Goal: Task Accomplishment & Management: Use online tool/utility

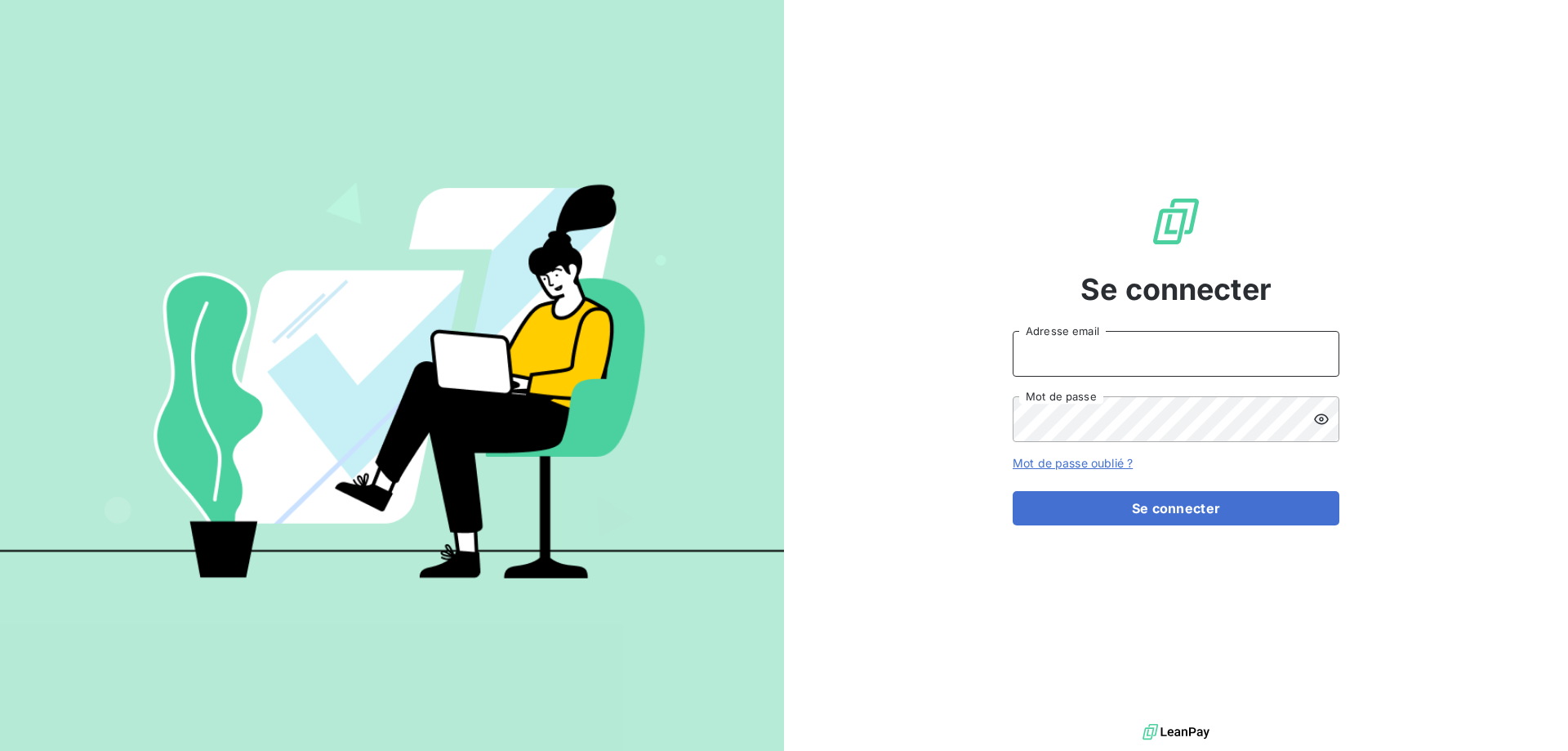
click at [1098, 367] on input "Adresse email" at bounding box center [1176, 354] width 327 height 46
type input "[PERSON_NAME][EMAIL_ADDRESS][DOMAIN_NAME]"
click at [1013, 491] on button "Se connecter" at bounding box center [1176, 508] width 327 height 34
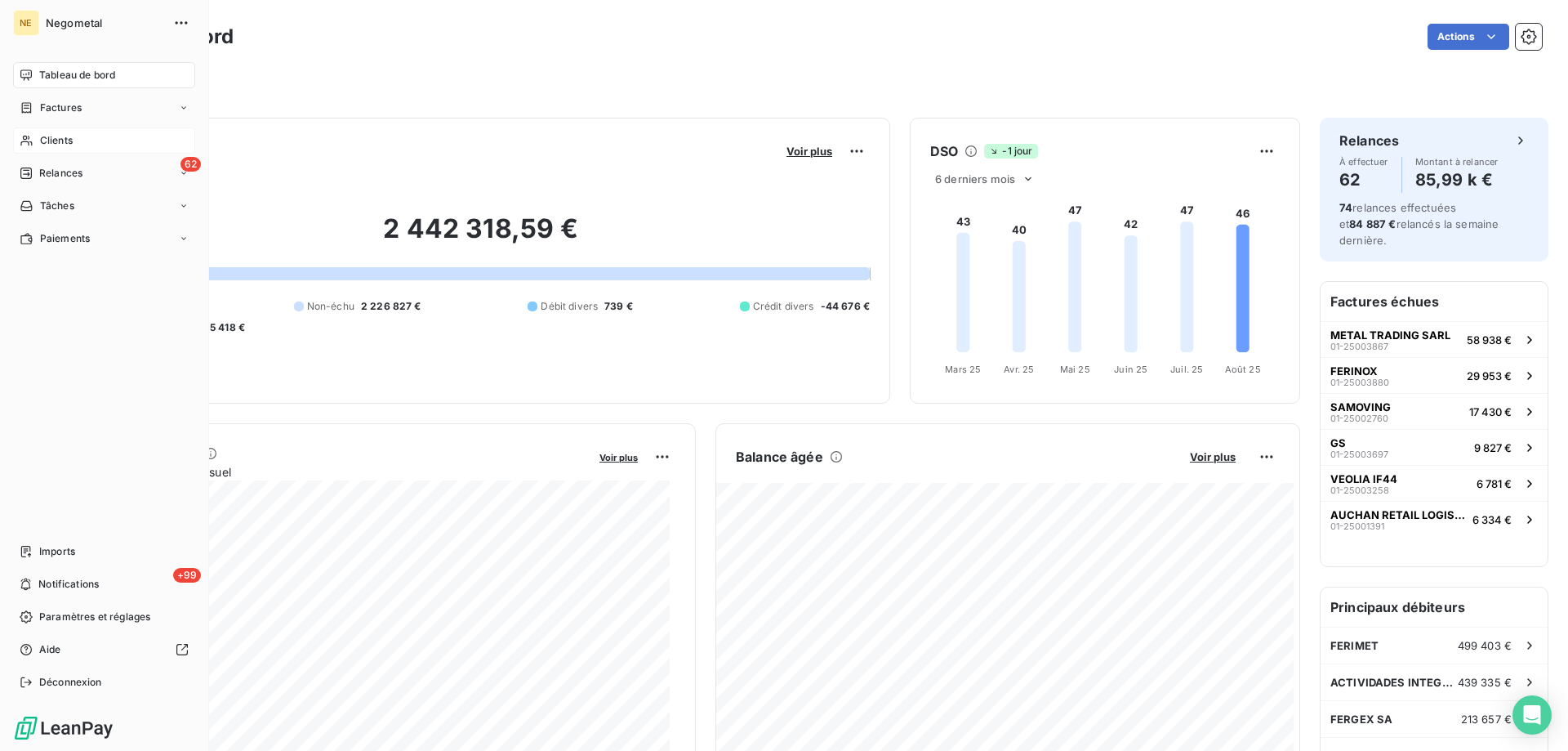
click at [45, 139] on span "Clients" at bounding box center [56, 140] width 32 height 15
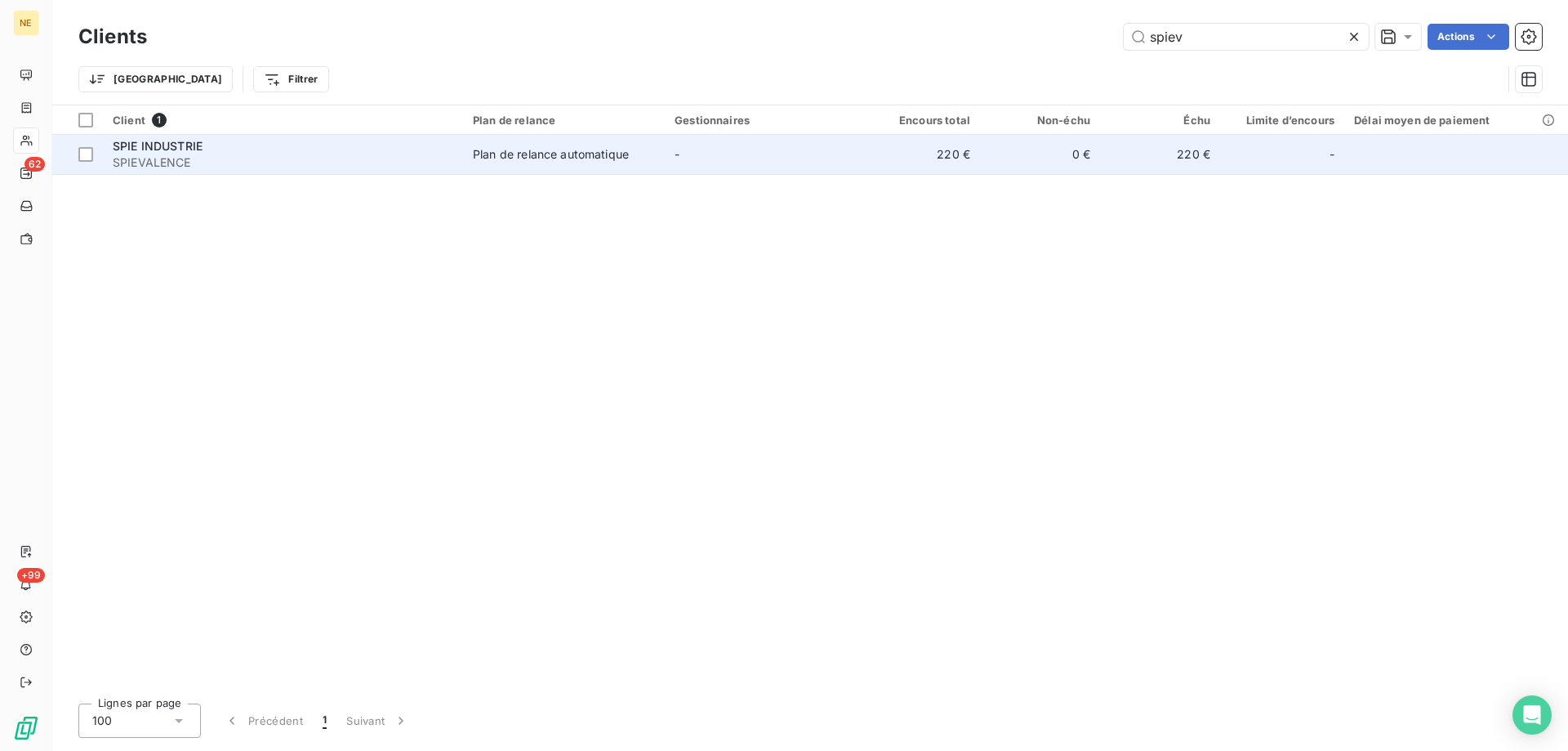
type input "spiev"
click at [445, 168] on span "SPIEVALENCE" at bounding box center [283, 162] width 341 height 16
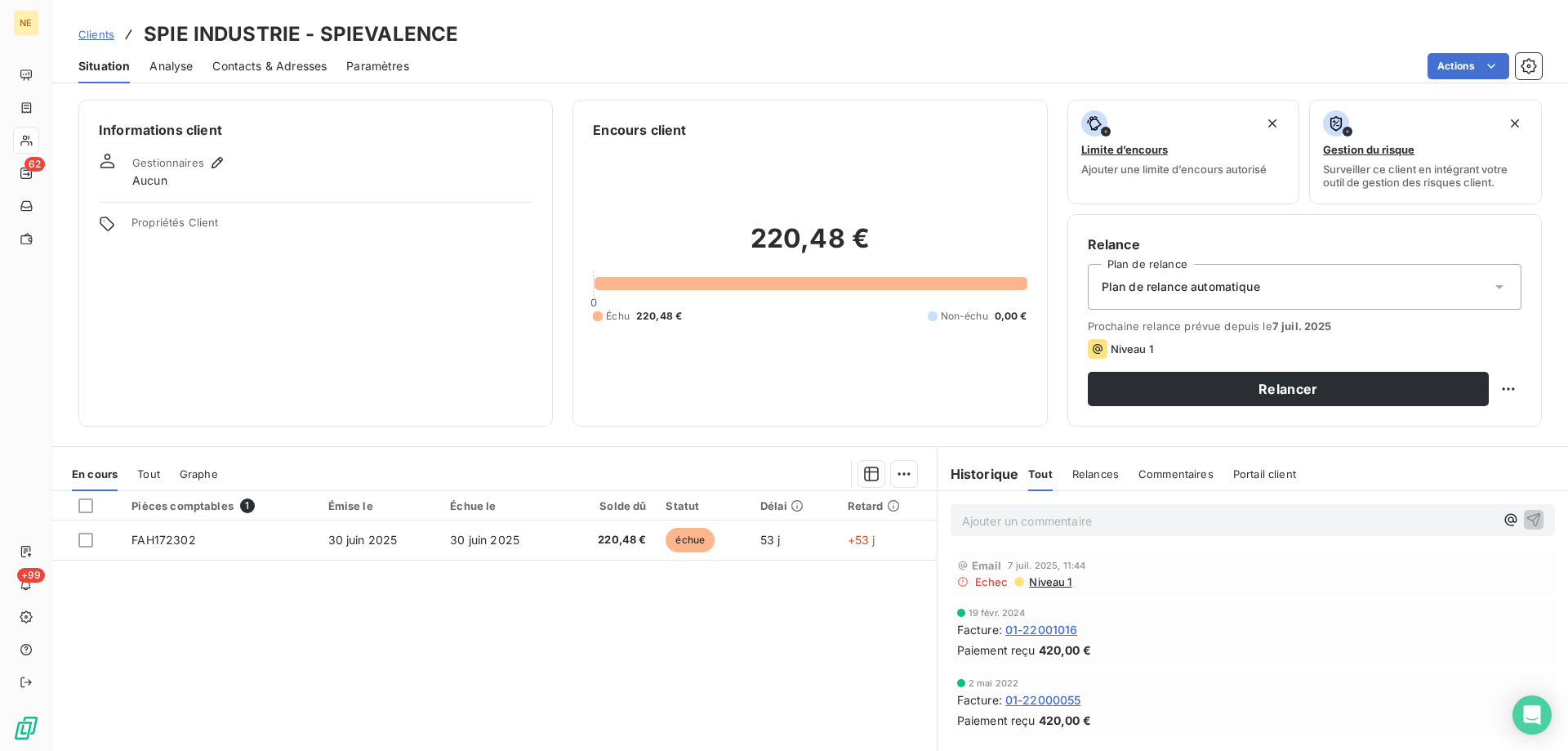
click at [1015, 535] on div "Ajouter un commentaire ﻿" at bounding box center [1253, 520] width 630 height 58
click at [1006, 525] on p "Ajouter un commentaire ﻿" at bounding box center [1229, 521] width 533 height 21
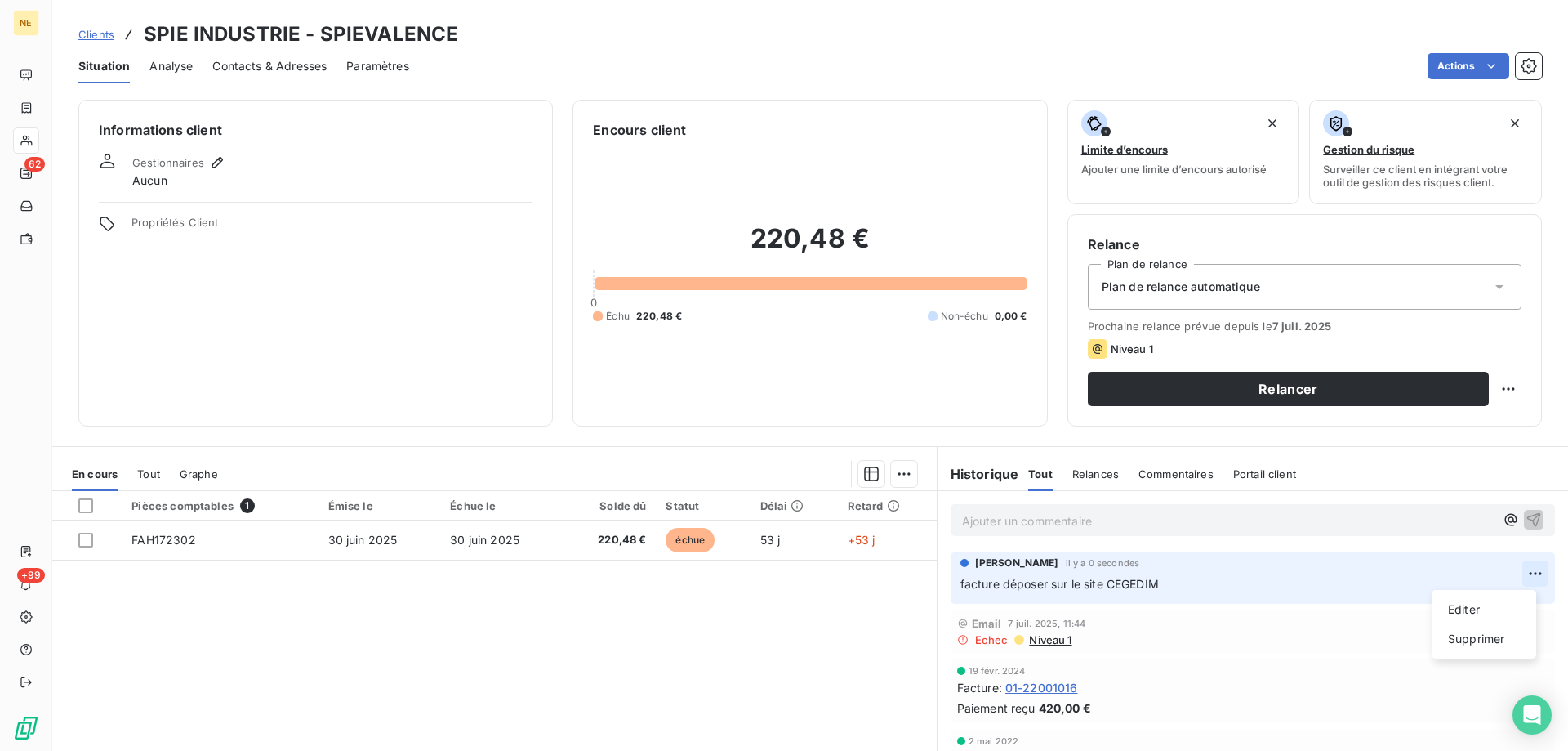
click at [1524, 569] on html "NE 62 +99 Clients SPIE INDUSTRIE - SPIEVALENCE Situation Analyse Contacts & Adr…" at bounding box center [784, 375] width 1568 height 751
click at [1478, 643] on div "Supprimer" at bounding box center [1483, 639] width 91 height 26
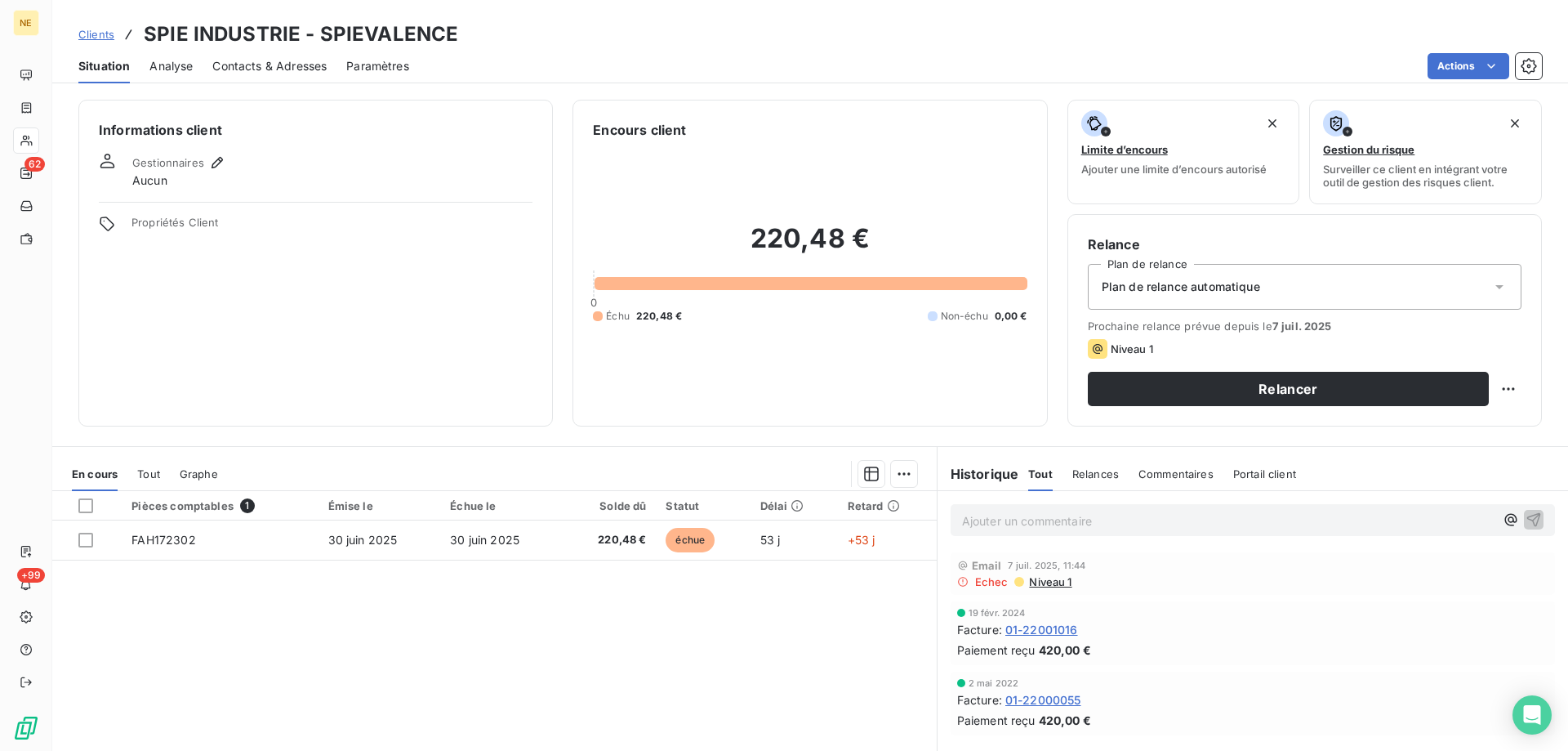
click at [1116, 510] on div "Ajouter un commentaire ﻿" at bounding box center [1229, 520] width 533 height 22
drag, startPoint x: 1116, startPoint y: 513, endPoint x: 1118, endPoint y: 526, distance: 13.2
click at [1117, 519] on p "Ajouter un commentaire ﻿" at bounding box center [1229, 521] width 533 height 21
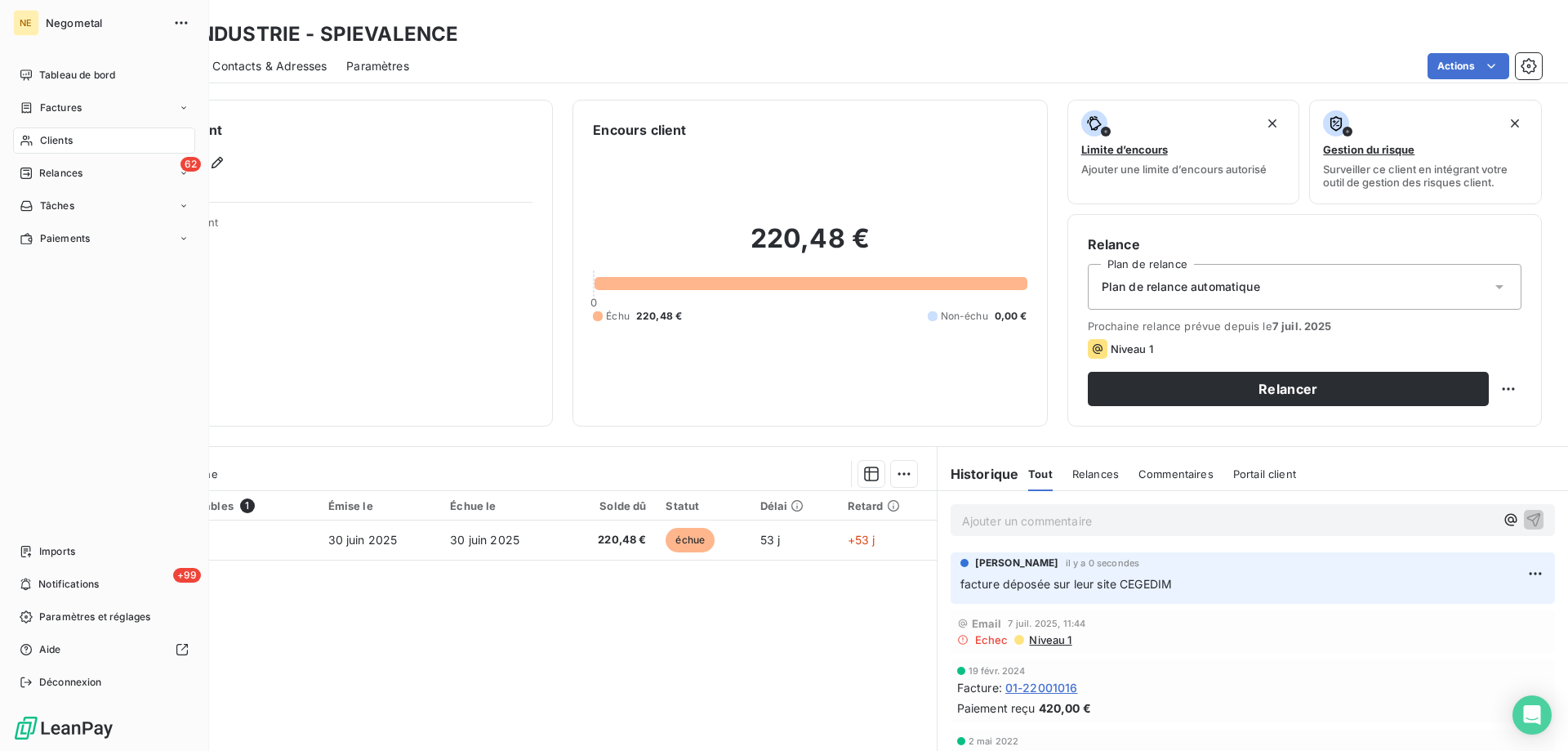
click at [50, 132] on div "Clients" at bounding box center [103, 140] width 182 height 26
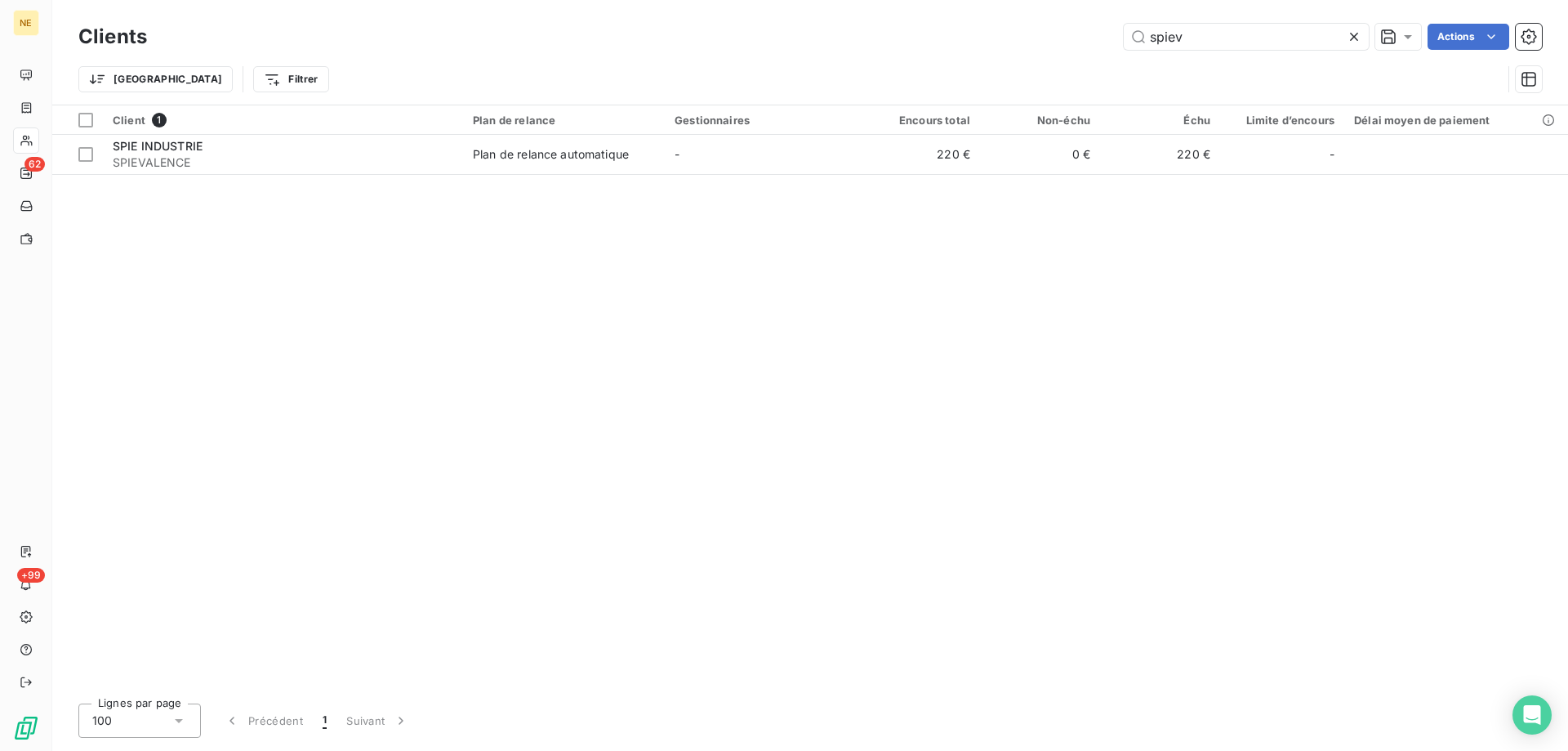
drag, startPoint x: 1168, startPoint y: 42, endPoint x: 1103, endPoint y: 44, distance: 65.0
click at [1103, 44] on div "spiev Actions" at bounding box center [854, 37] width 1376 height 26
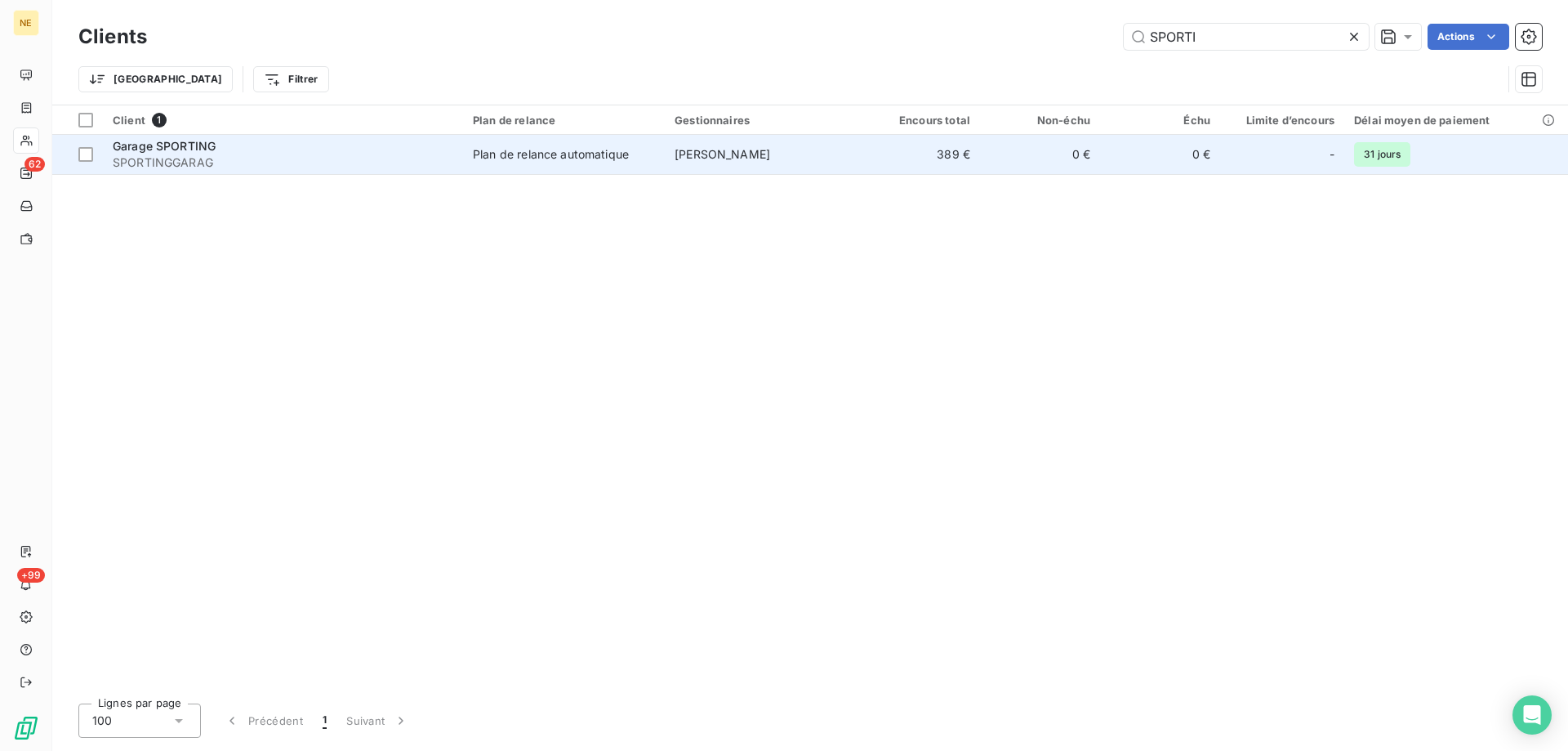
type input "SPORTI"
click at [510, 157] on div "Plan de relance automatique" at bounding box center [551, 154] width 156 height 16
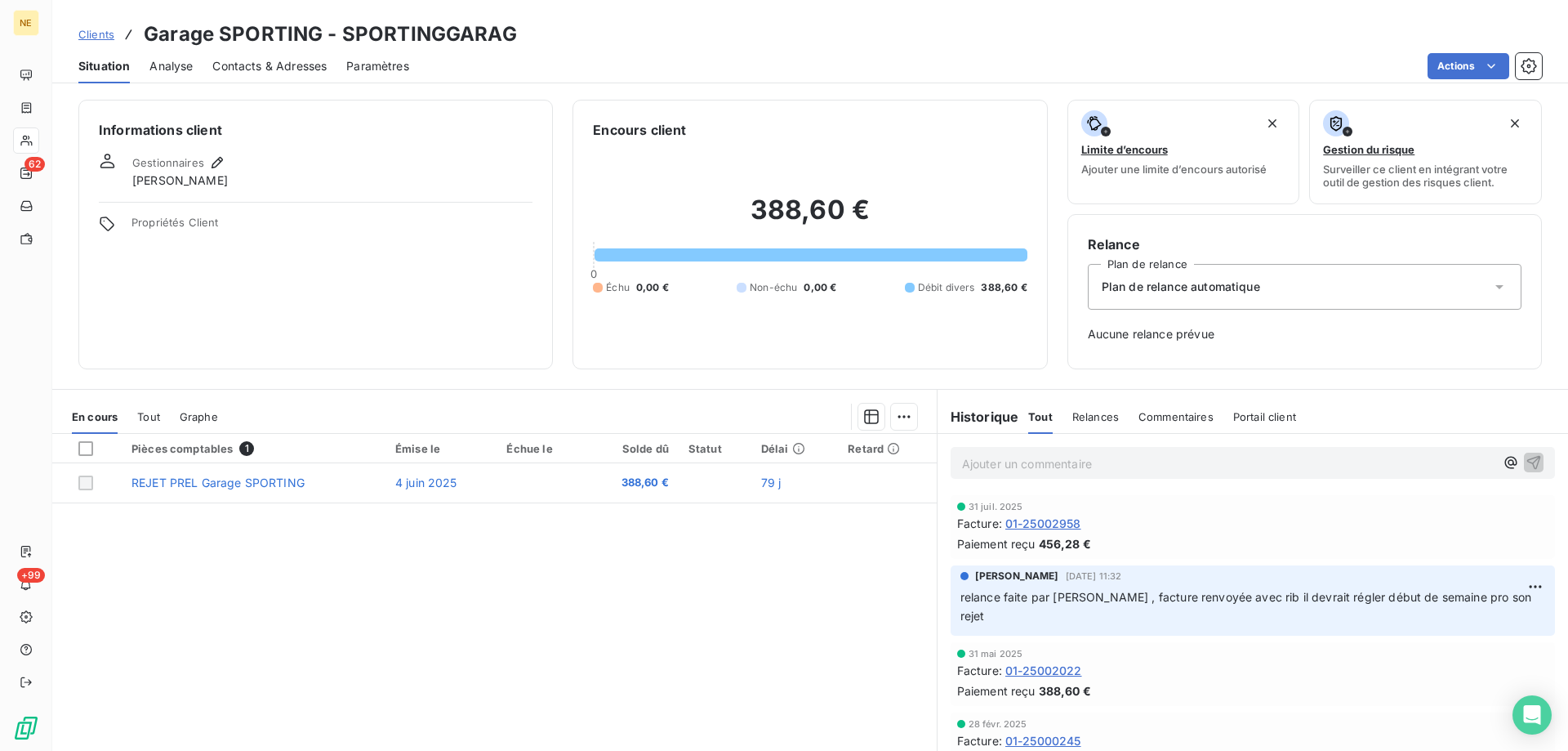
click at [1343, 301] on div "Plan de relance automatique" at bounding box center [1305, 287] width 434 height 46
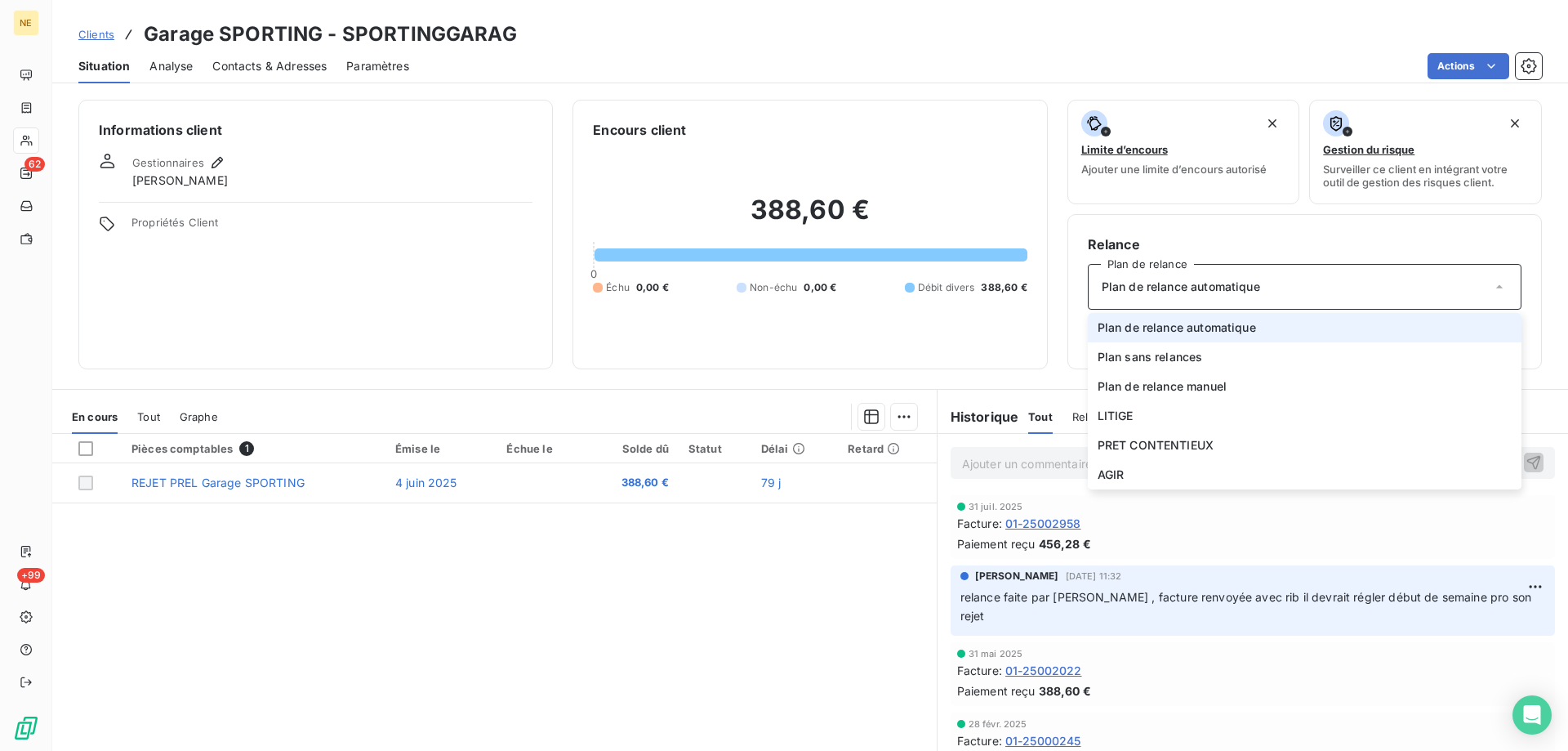
click at [1383, 502] on div "31 juil. 2025" at bounding box center [1253, 506] width 592 height 9
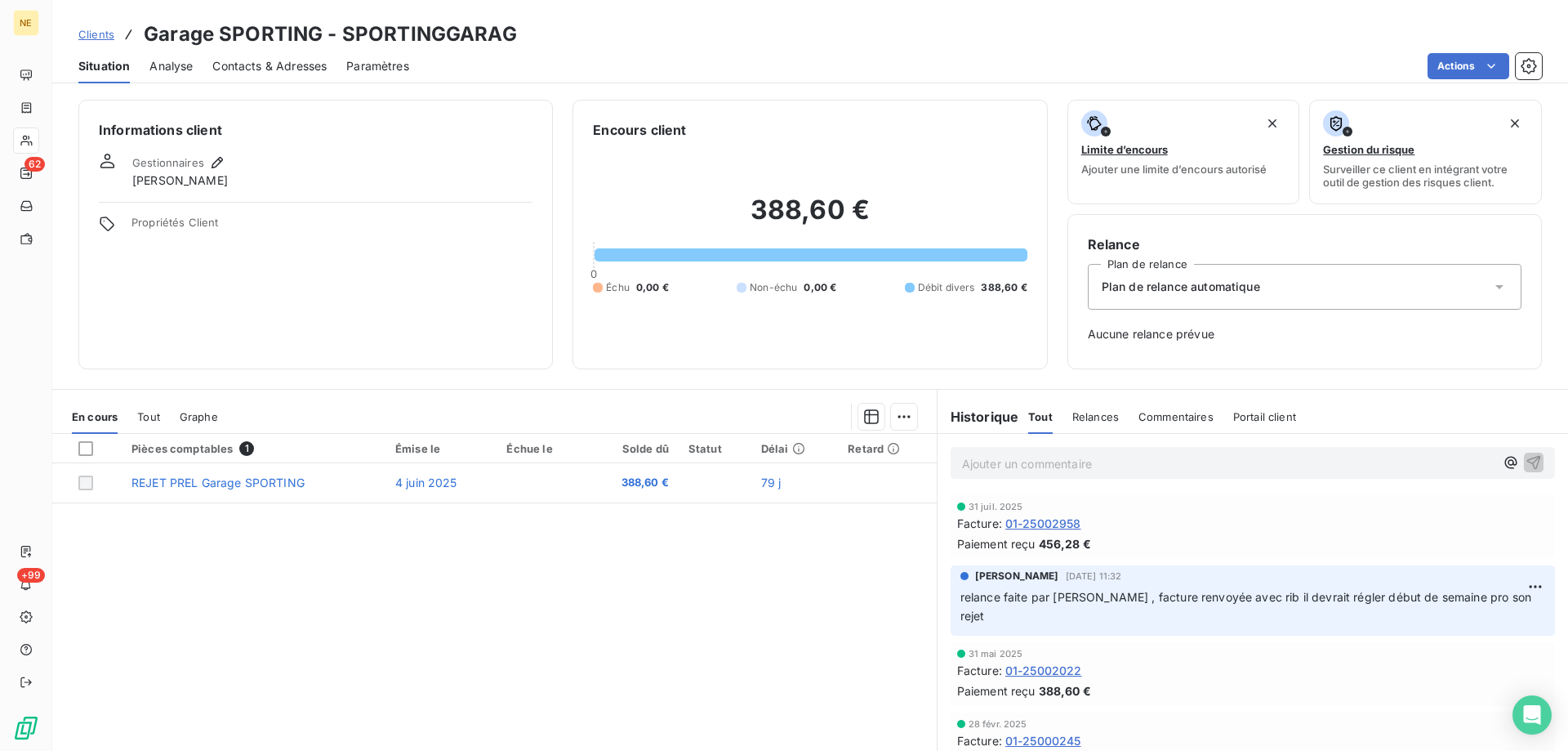
click at [1098, 413] on span "Relances" at bounding box center [1096, 416] width 47 height 13
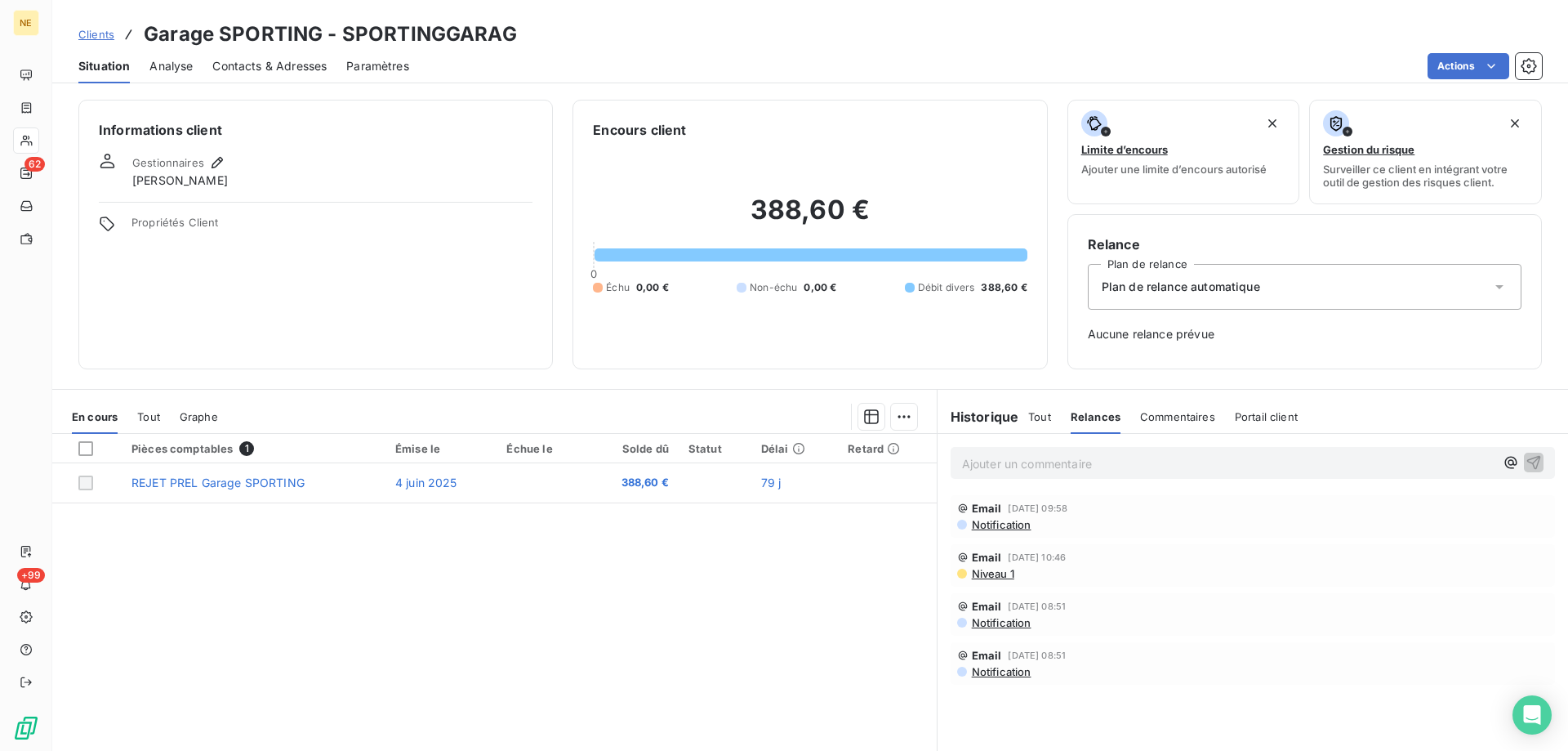
click at [988, 420] on h6 "Historique" at bounding box center [979, 416] width 82 height 20
click at [1564, 70] on div "Situation Analyse Contacts & Adresses Paramètres Actions" at bounding box center [810, 66] width 1516 height 34
click at [1465, 65] on html "NE 62 +99 Clients Garage SPORTING - SPORTINGGARAG Situation Analyse Contacts & …" at bounding box center [784, 375] width 1568 height 751
click at [737, 557] on html "NE 62 +99 Clients Garage SPORTING - SPORTINGGARAG Situation Analyse Contacts & …" at bounding box center [784, 375] width 1568 height 751
click at [985, 381] on div "Informations client Gestionnaires Fanny ANDRE Propriétés Client Encours client …" at bounding box center [810, 420] width 1516 height 661
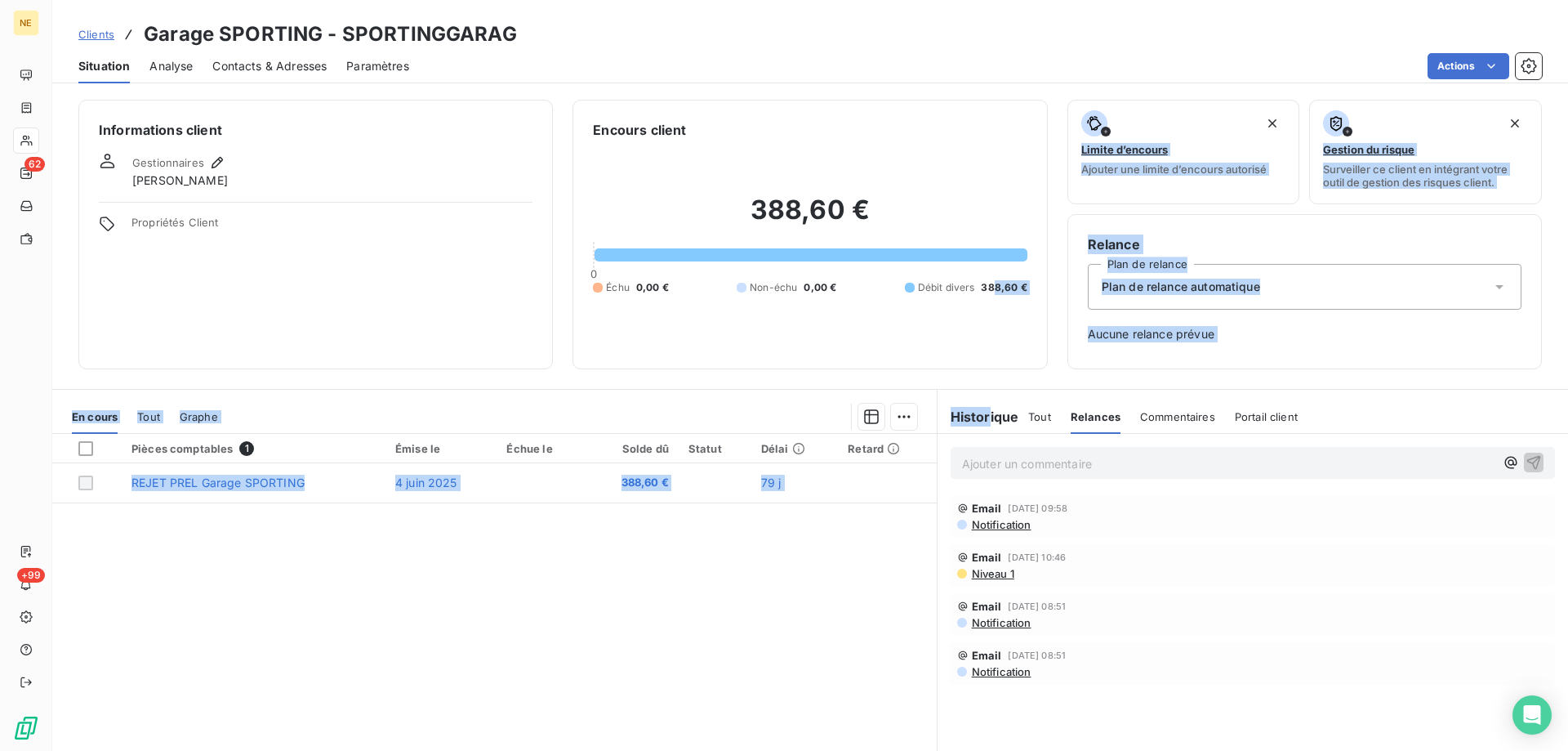
click at [741, 629] on div "Pièces comptables 1 Émise le Échue le Solde dû Statut Délai Retard REJET PREL G…" at bounding box center [494, 591] width 885 height 314
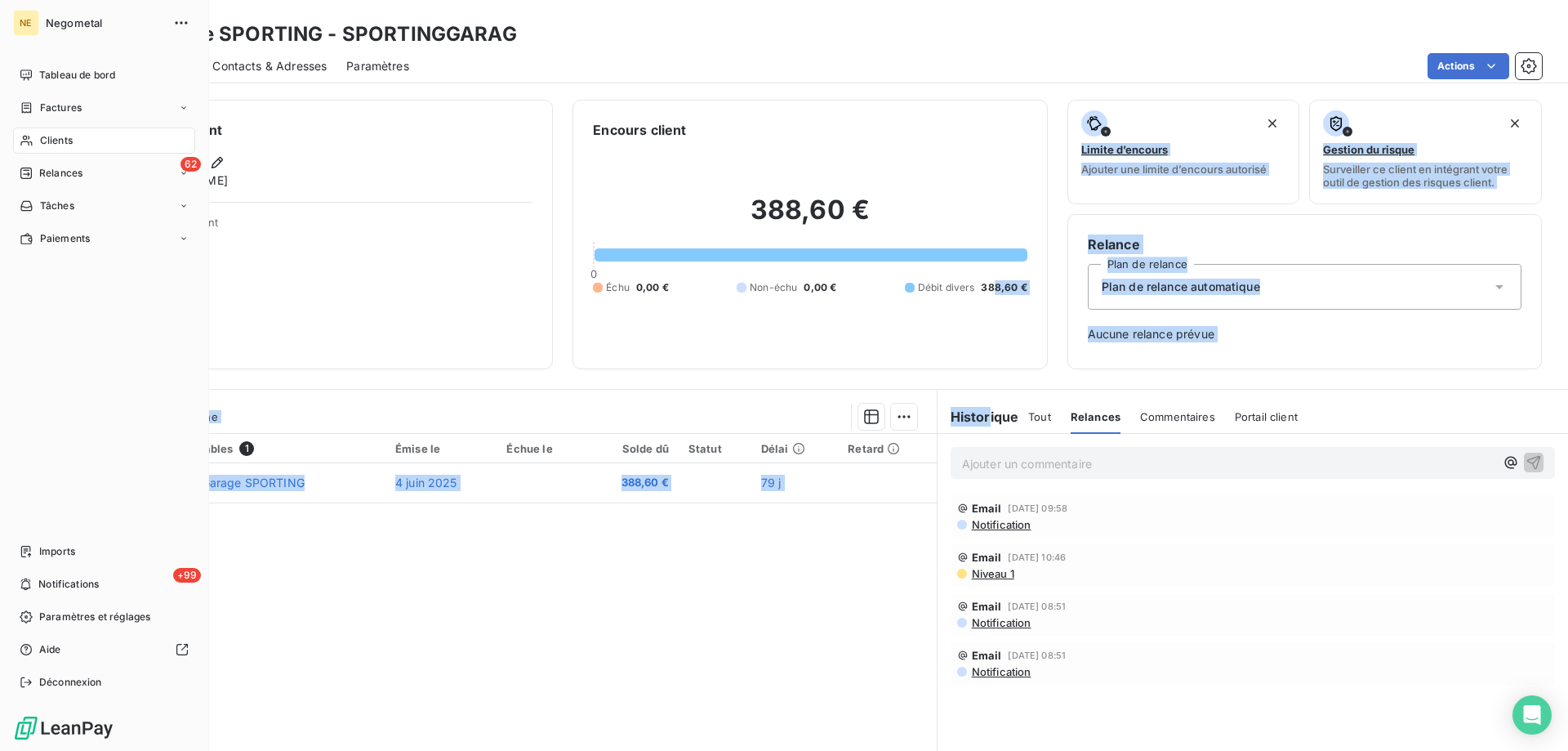
click at [32, 138] on icon at bounding box center [26, 140] width 14 height 13
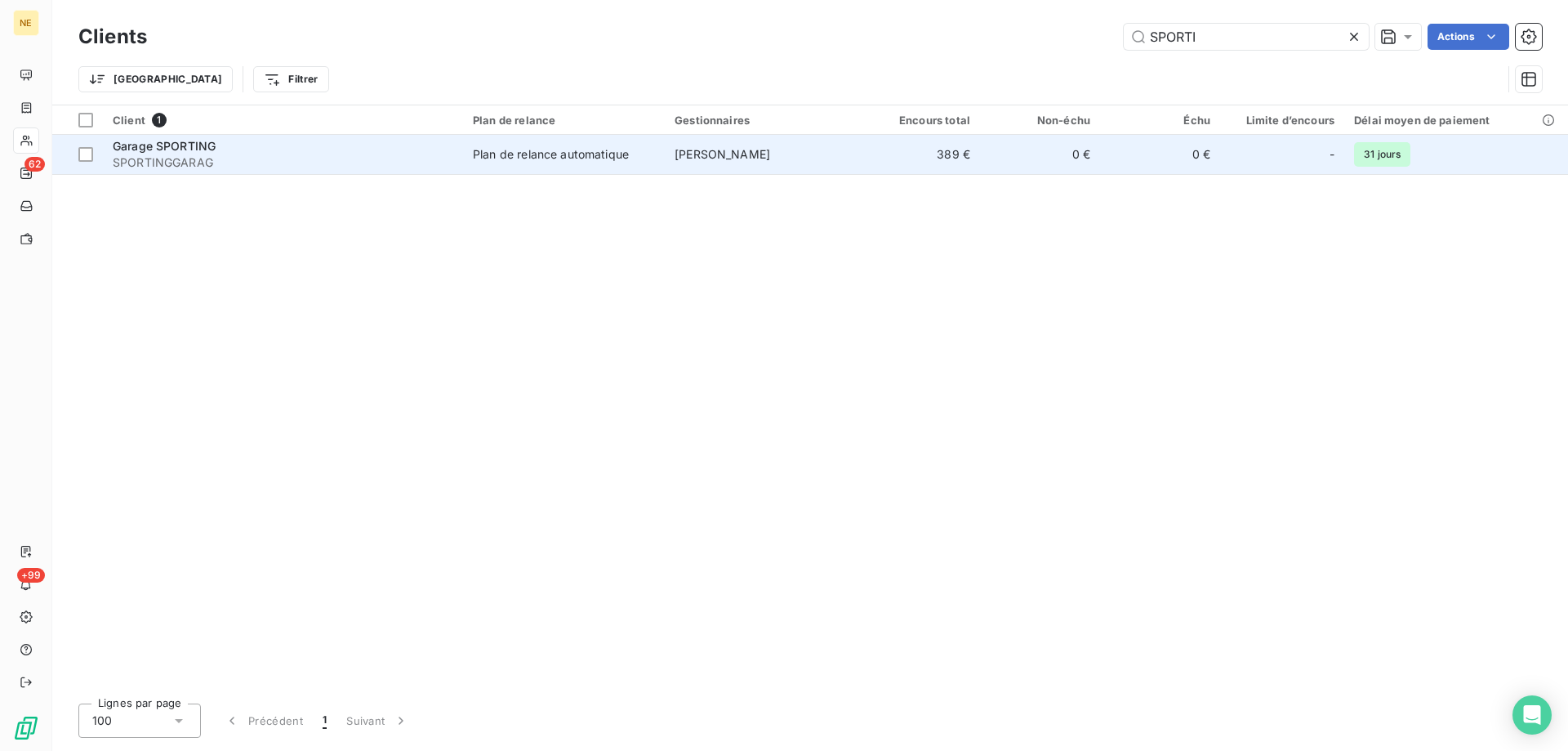
click at [582, 158] on div "Plan de relance automatique" at bounding box center [551, 154] width 156 height 16
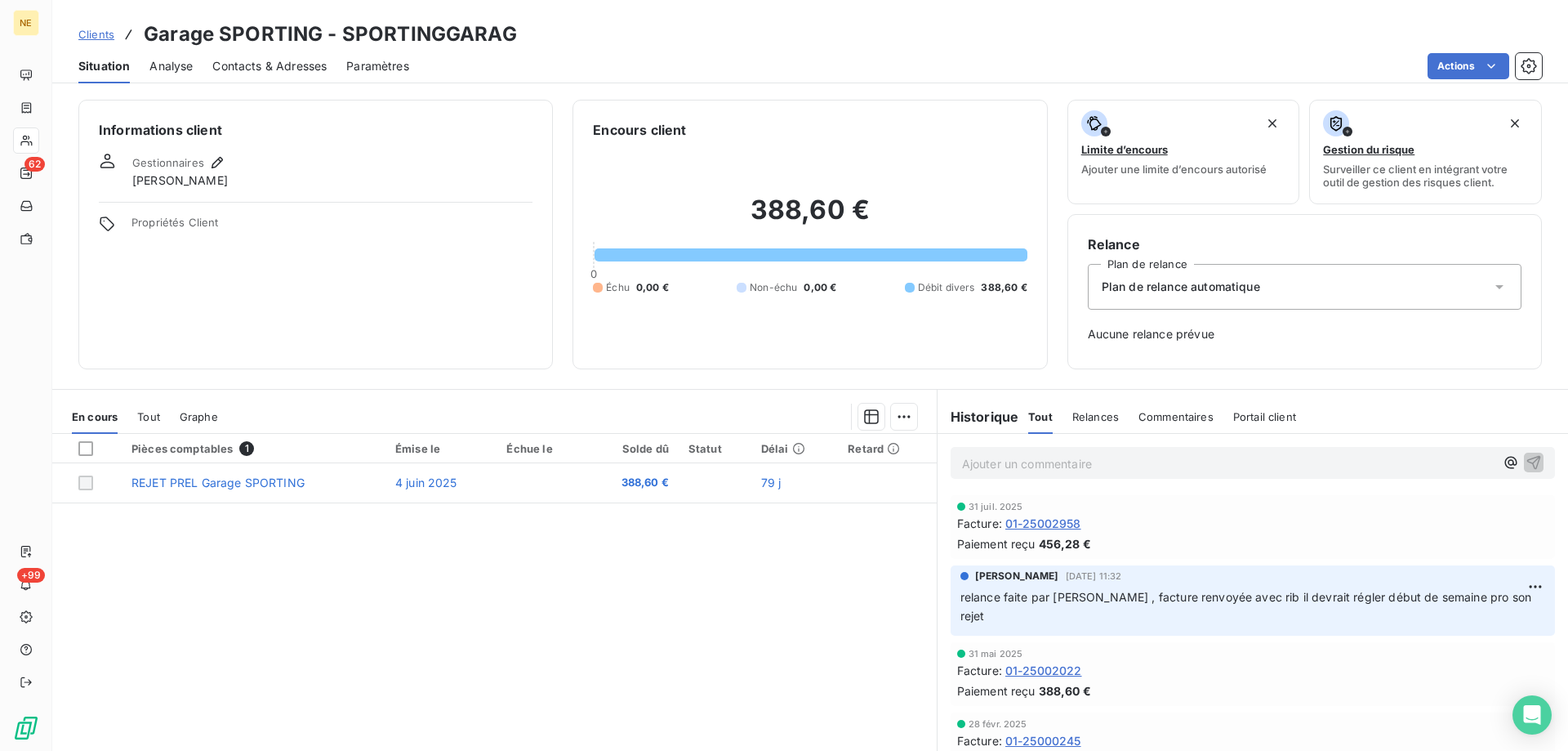
click at [1023, 470] on p "Ajouter un commentaire ﻿" at bounding box center [1229, 464] width 533 height 21
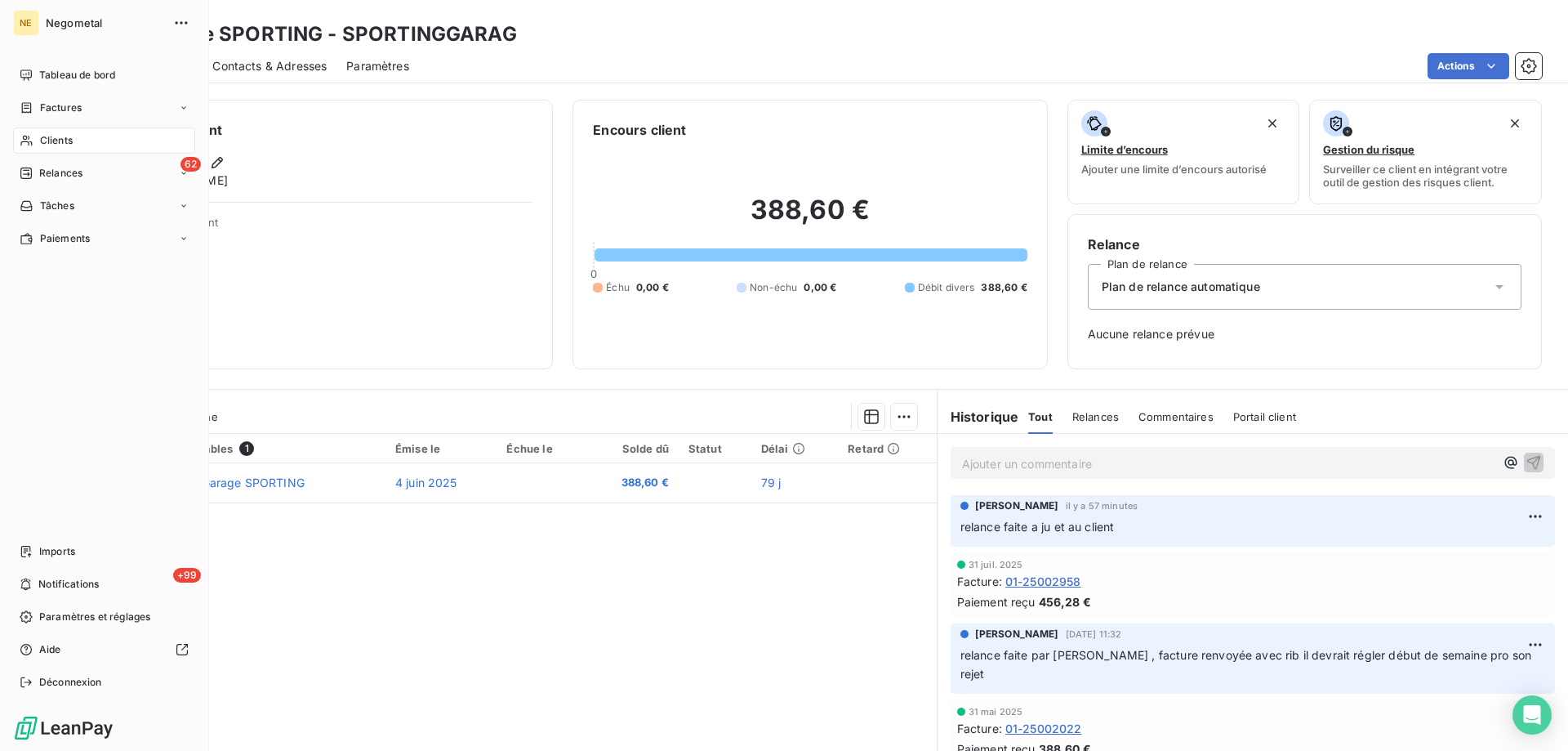
click at [41, 140] on span "Clients" at bounding box center [56, 140] width 32 height 15
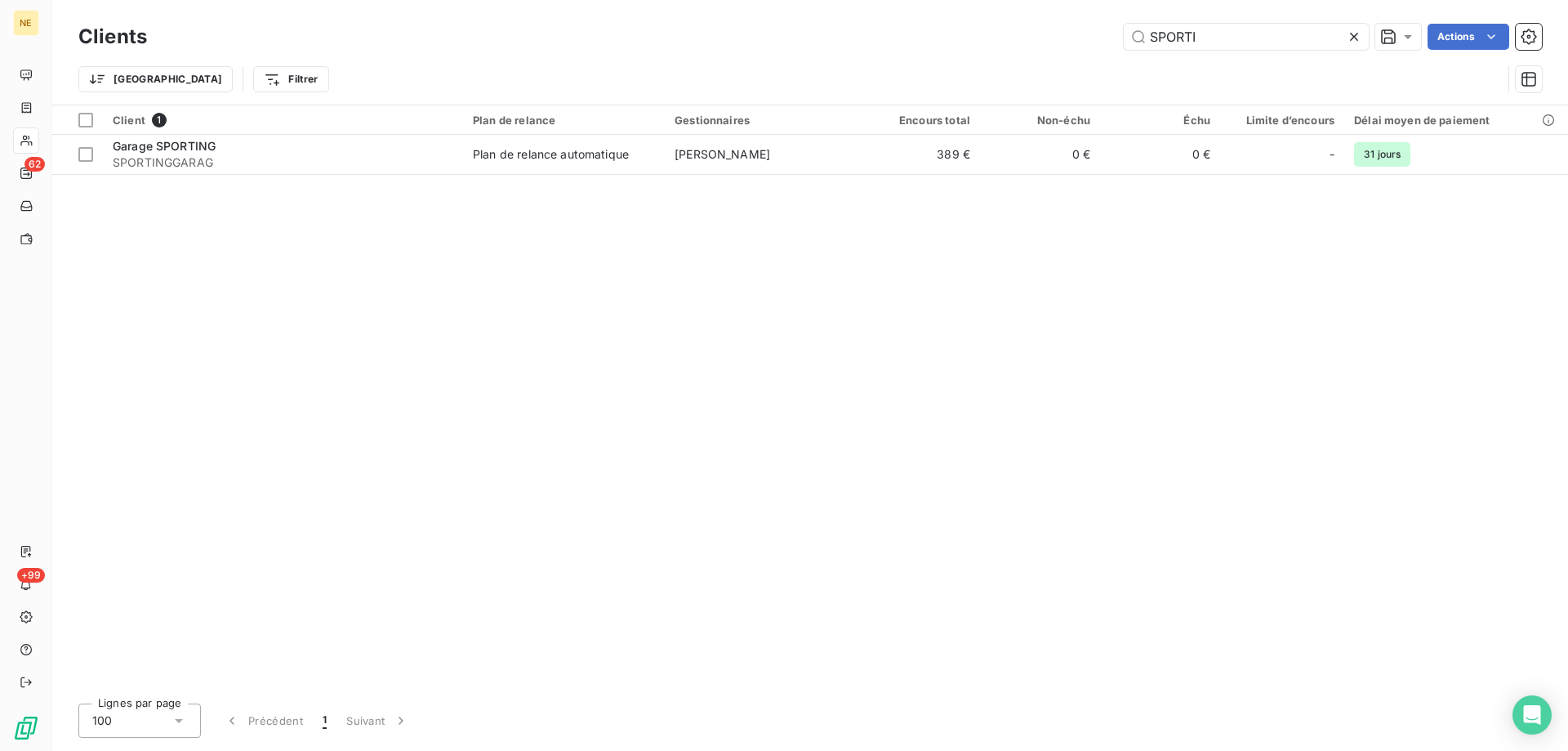
drag, startPoint x: 1214, startPoint y: 45, endPoint x: 1088, endPoint y: 35, distance: 126.4
click at [1088, 35] on div "SPORTI Actions" at bounding box center [854, 37] width 1376 height 26
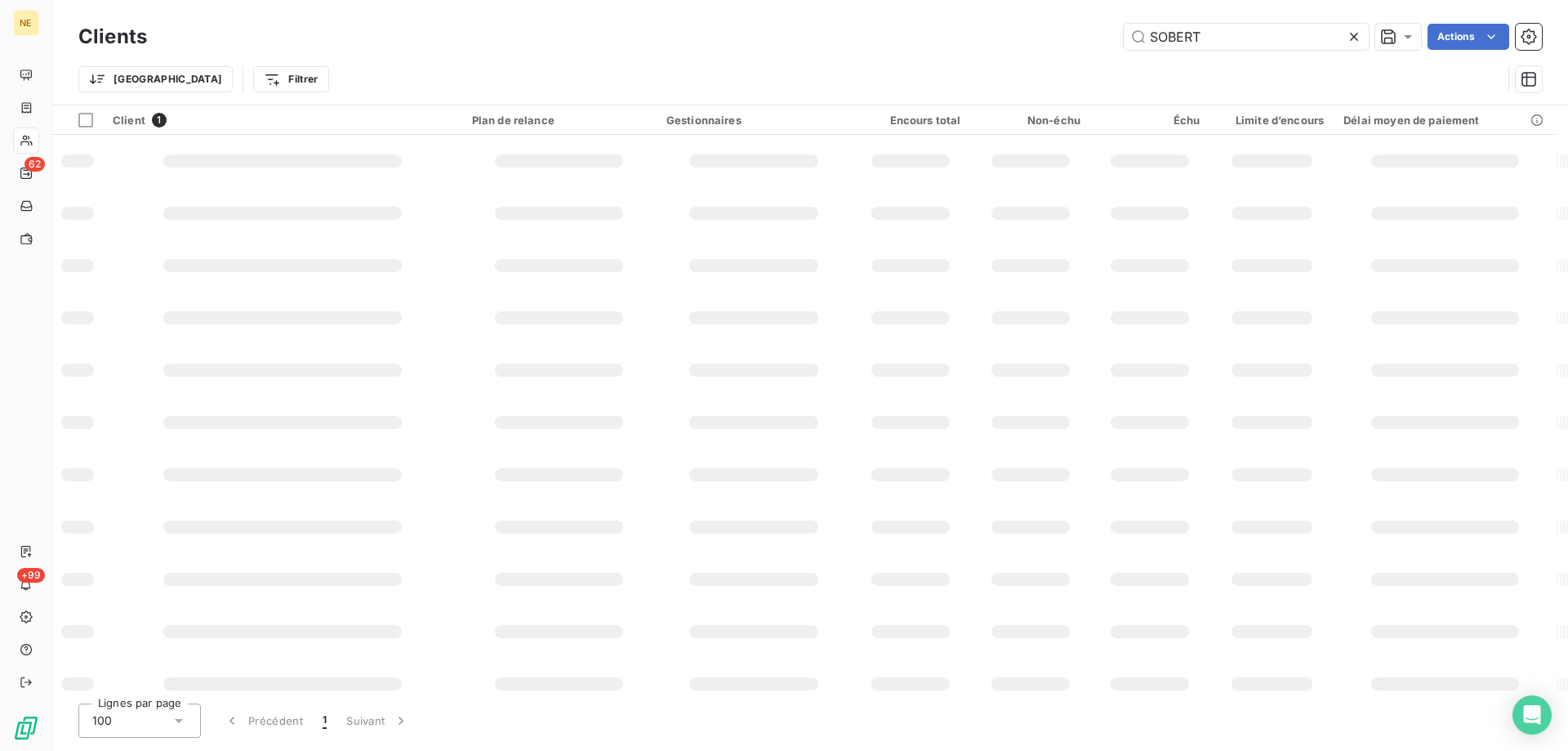
type input "SOBERT"
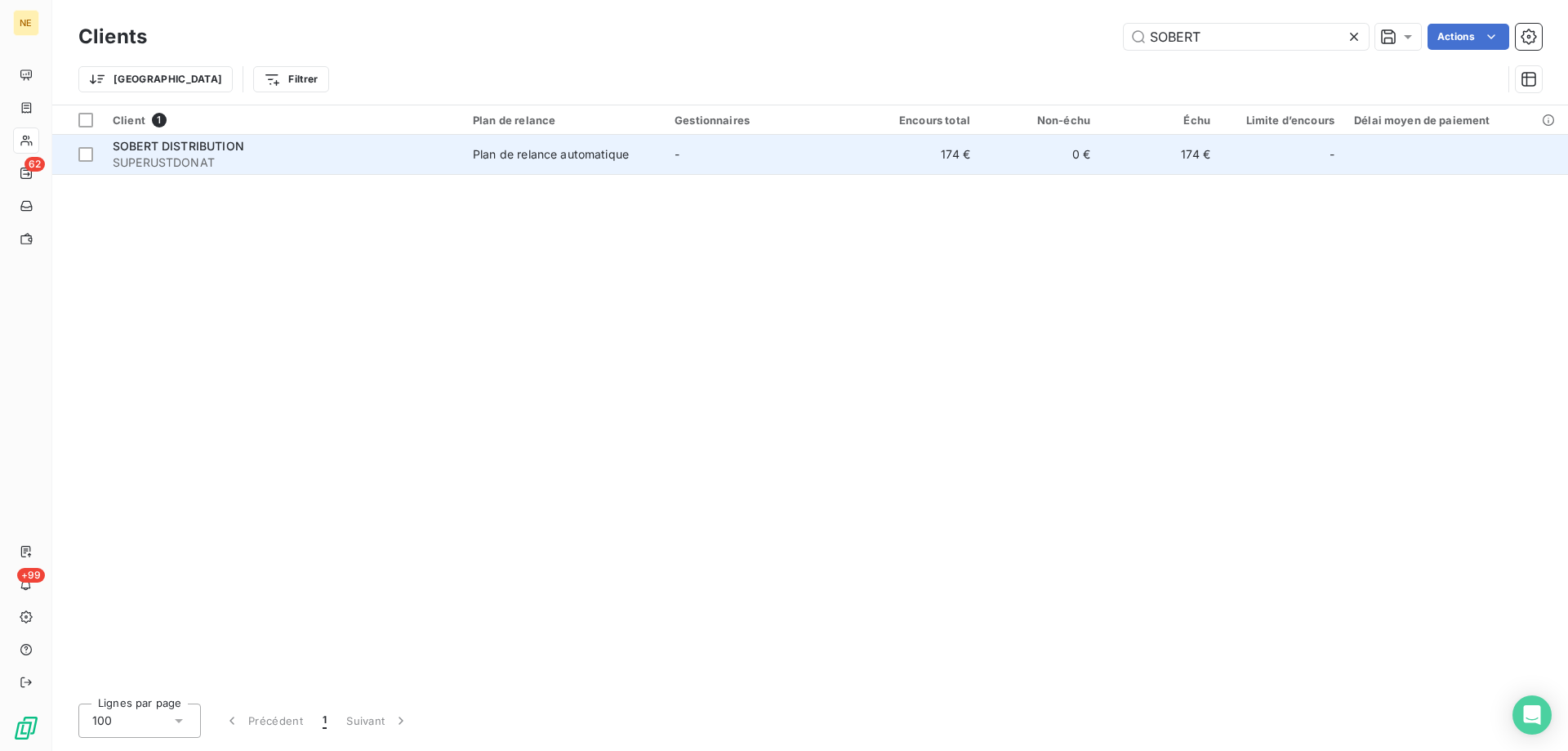
click at [705, 158] on td "-" at bounding box center [763, 155] width 196 height 39
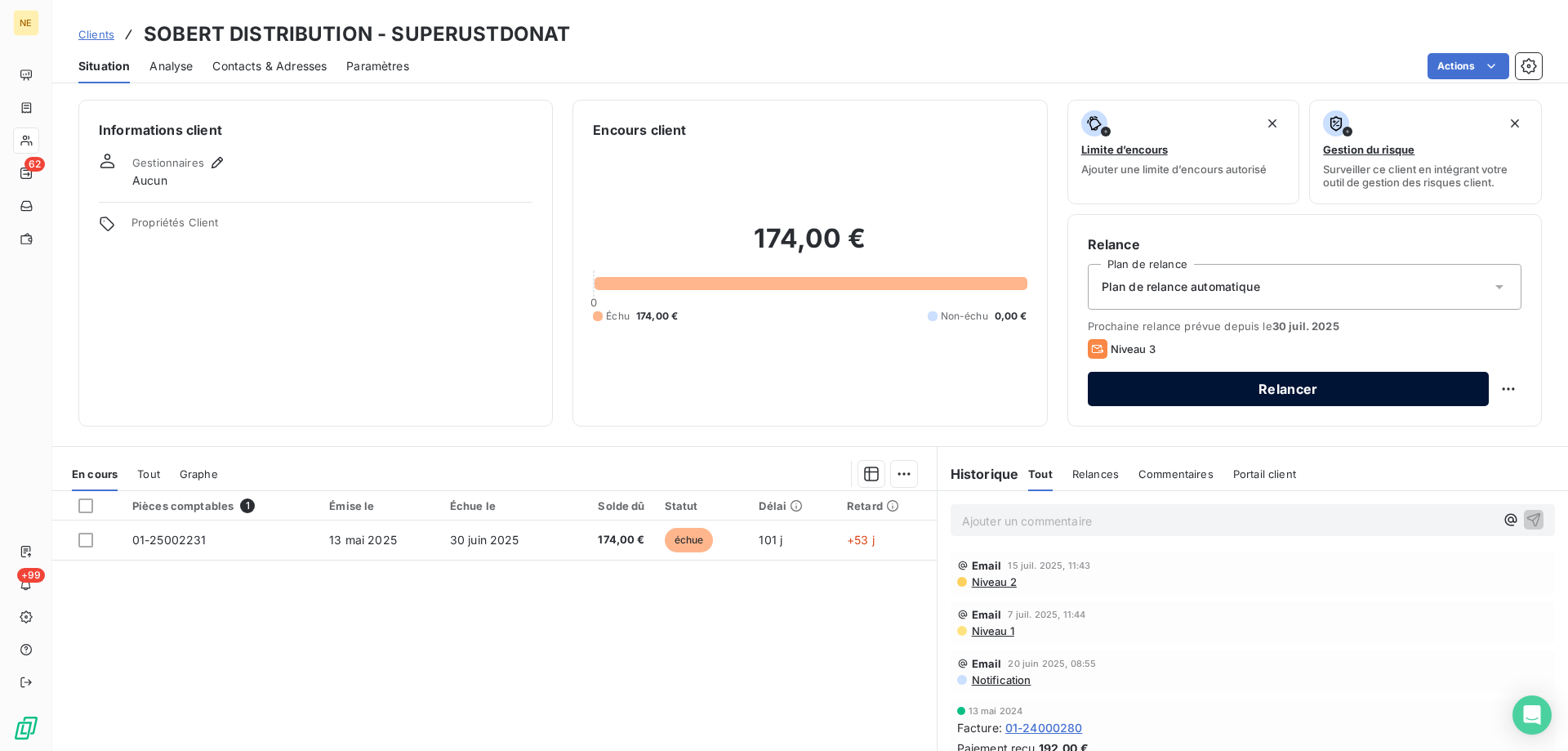
click at [1269, 389] on button "Relancer" at bounding box center [1289, 389] width 401 height 34
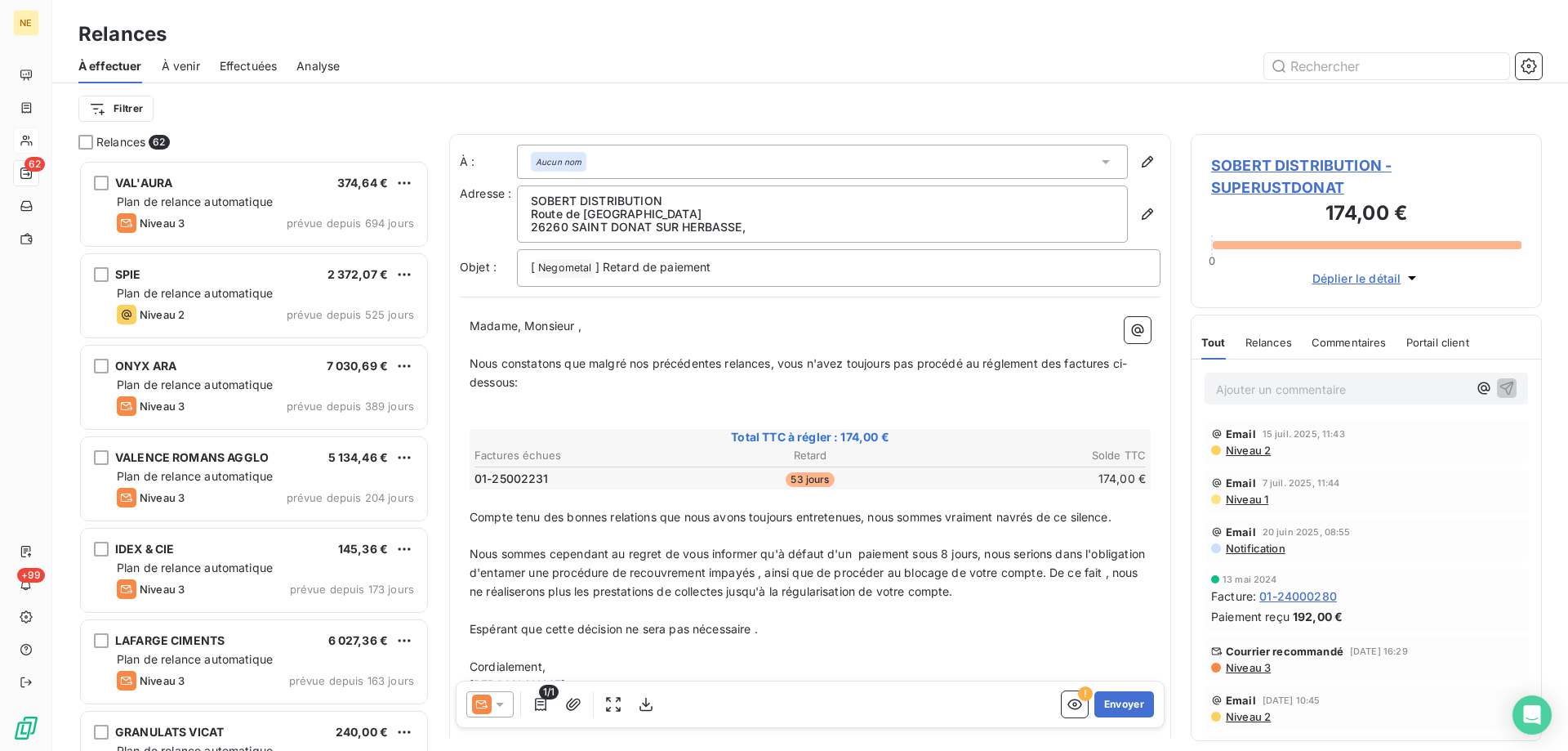
scroll to position [578, 339]
click at [1139, 213] on icon "button" at bounding box center [1147, 214] width 16 height 16
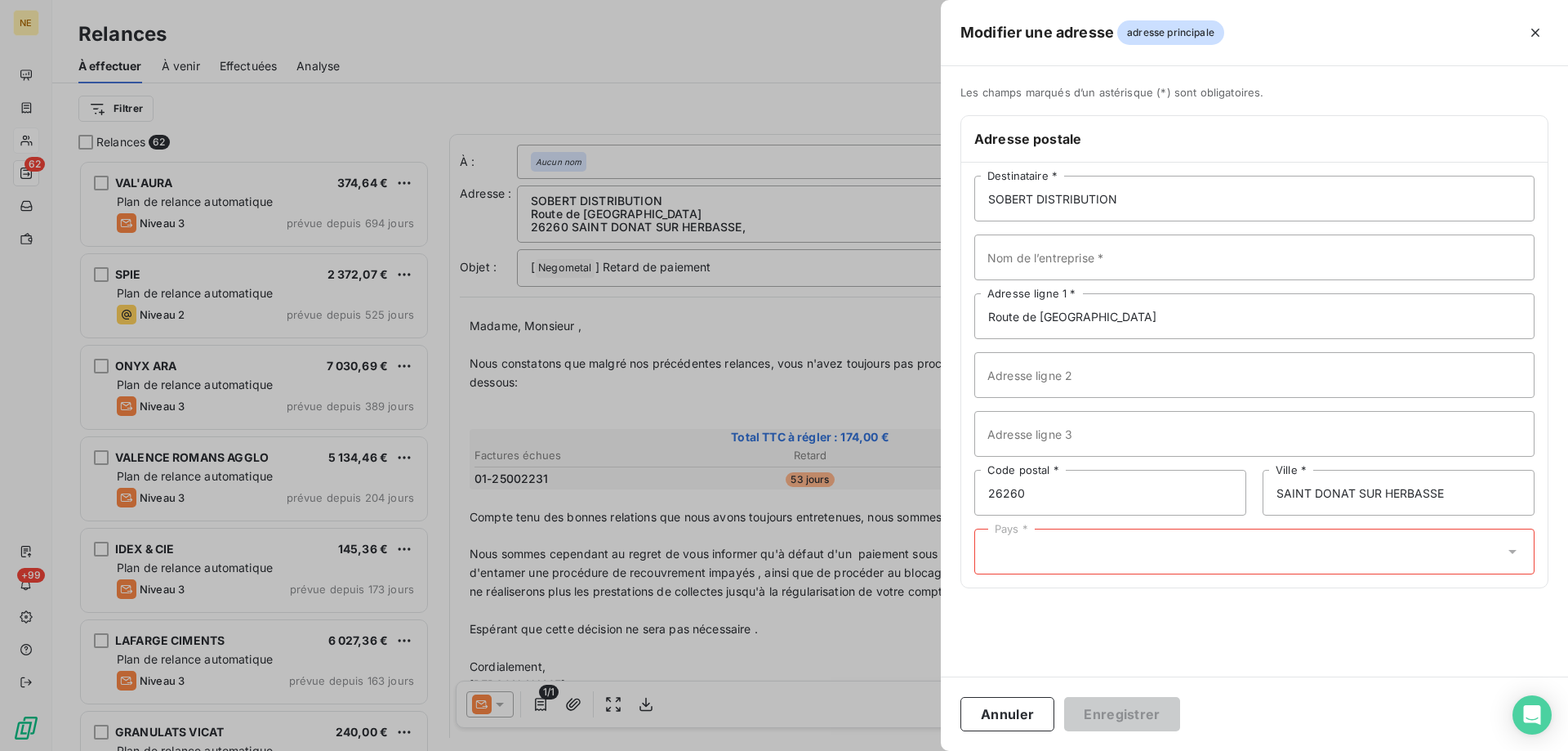
click at [1407, 548] on div "Pays *" at bounding box center [1255, 552] width 560 height 46
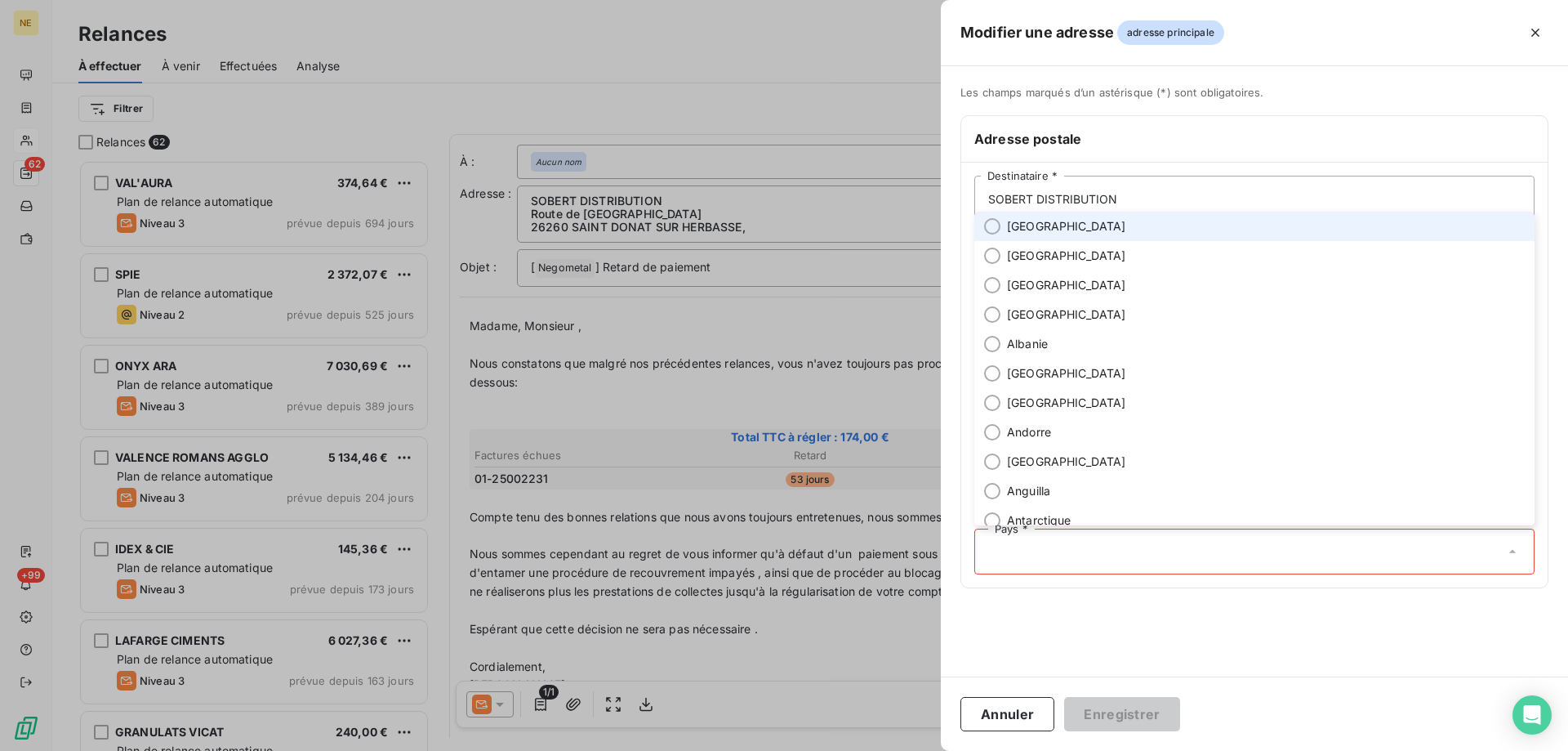
click at [989, 235] on li "France" at bounding box center [1255, 226] width 560 height 29
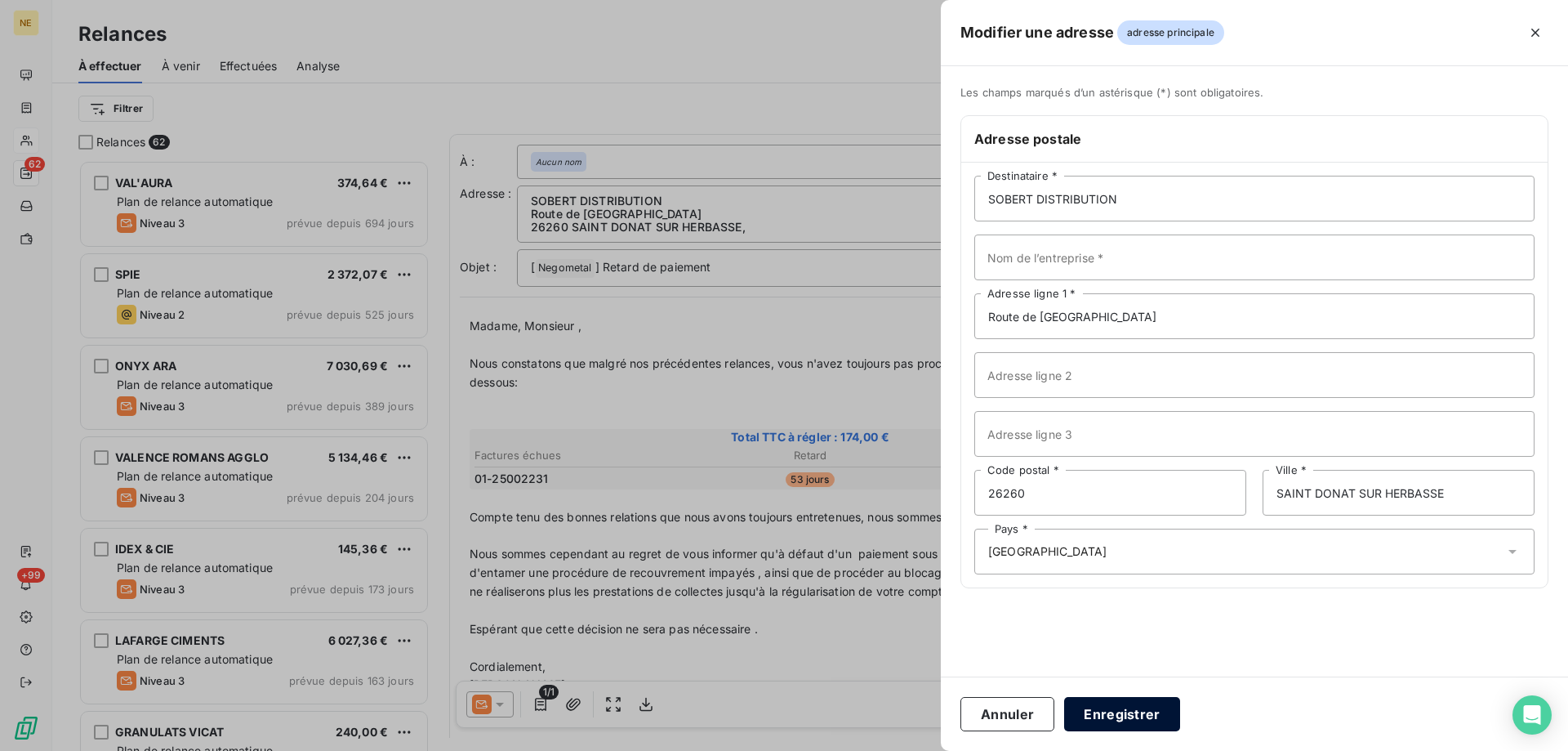
click at [1121, 713] on button "Enregistrer" at bounding box center [1122, 714] width 116 height 34
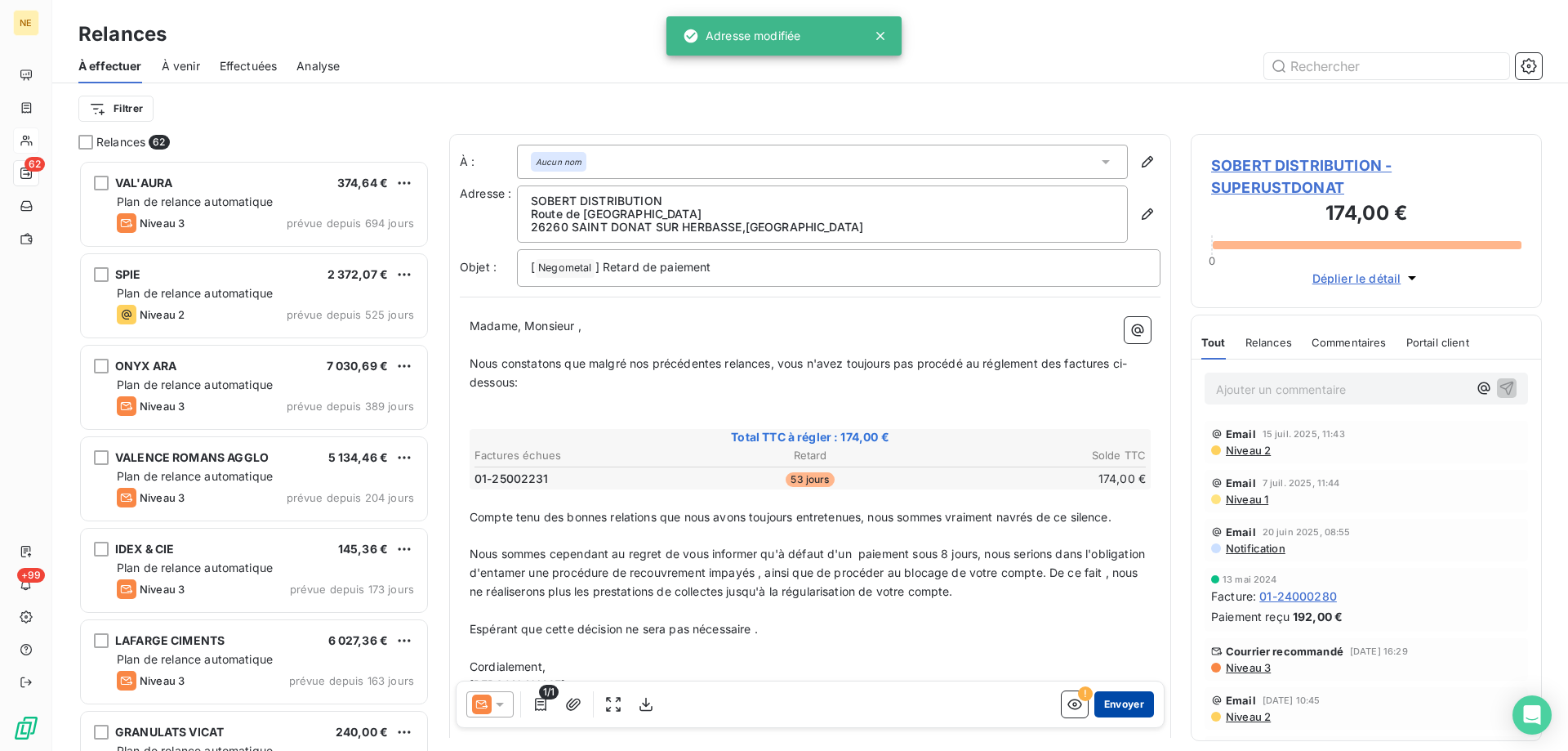
click at [1123, 697] on button "Envoyer" at bounding box center [1125, 704] width 60 height 26
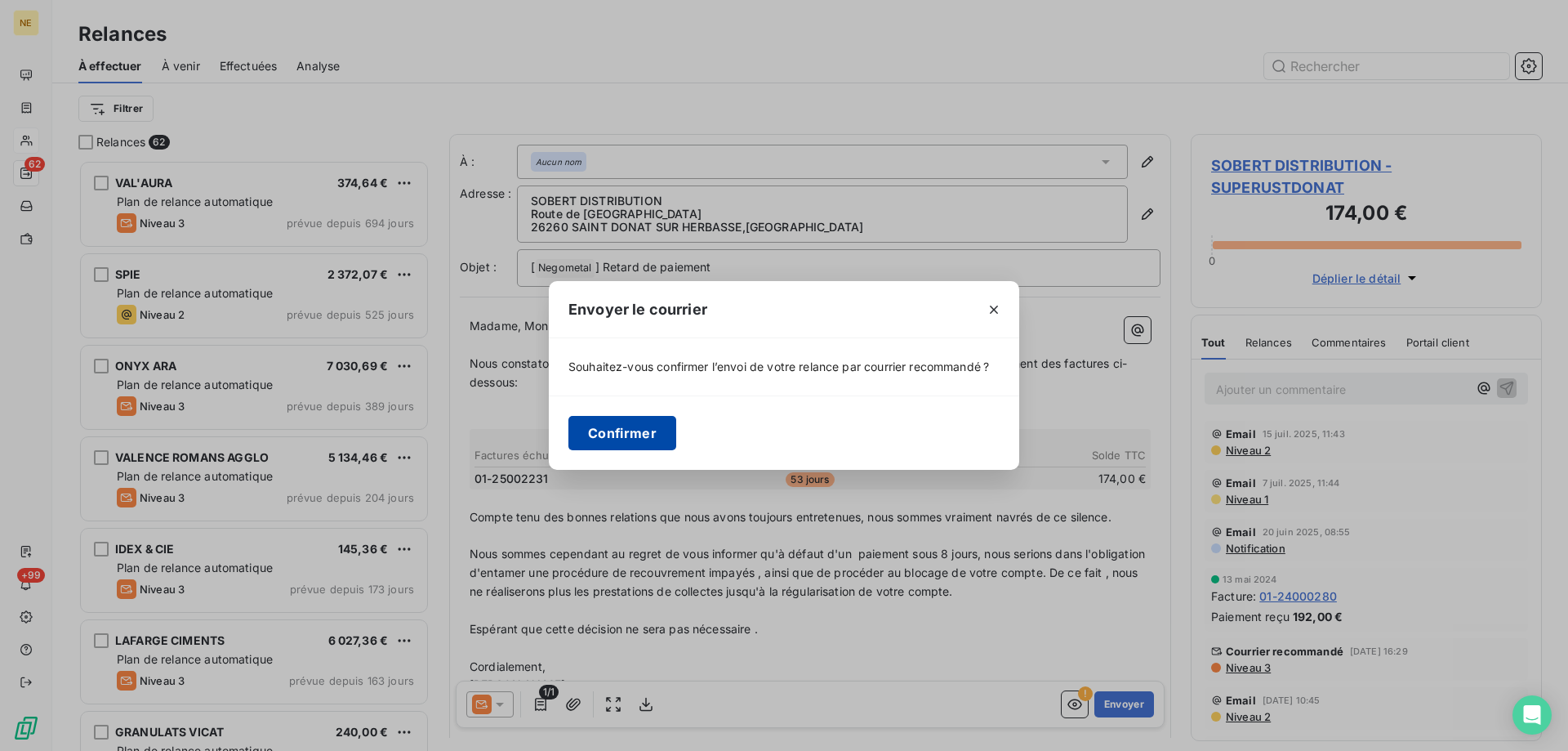
click at [600, 440] on button "Confirmer" at bounding box center [623, 433] width 108 height 34
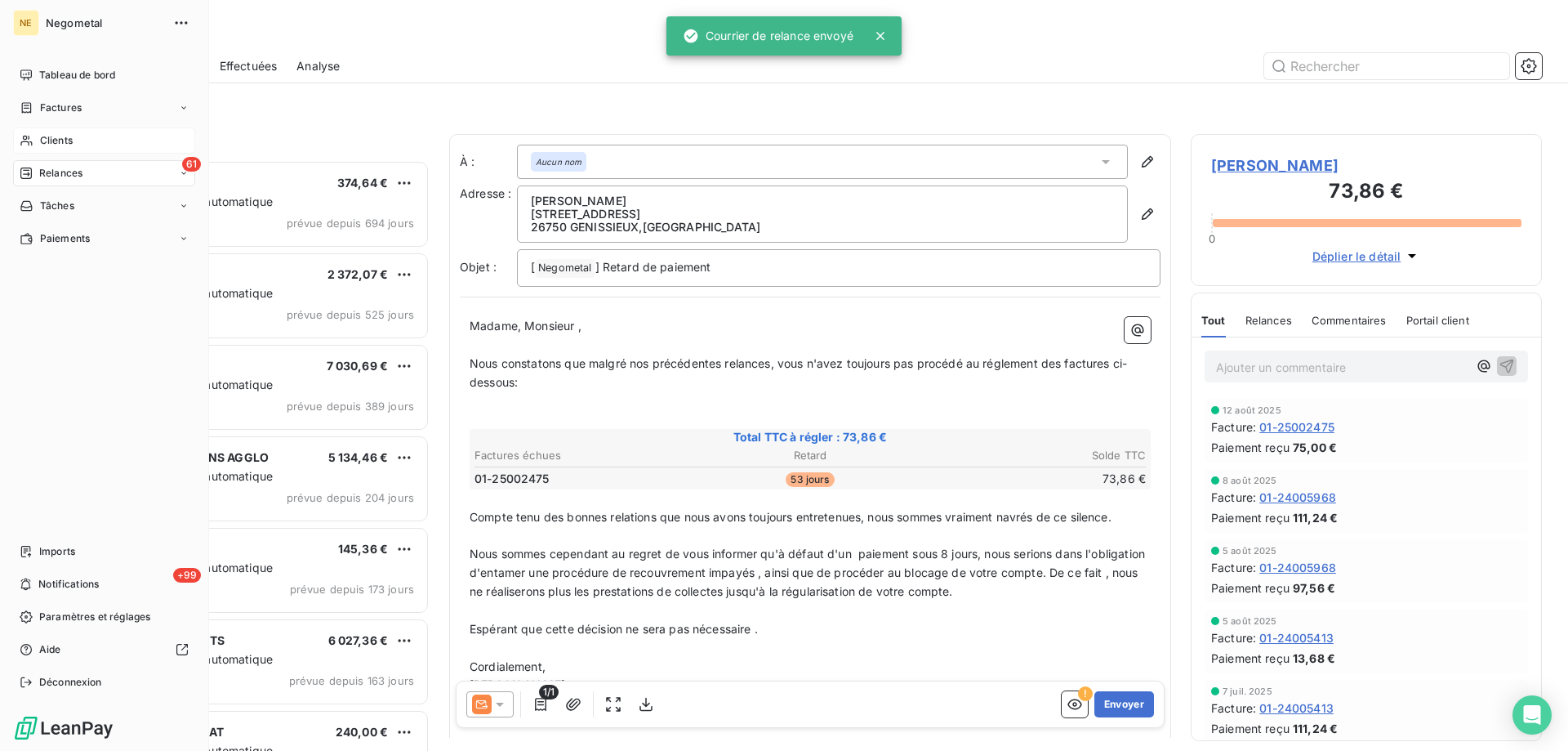
click at [67, 130] on div "Clients" at bounding box center [103, 140] width 182 height 26
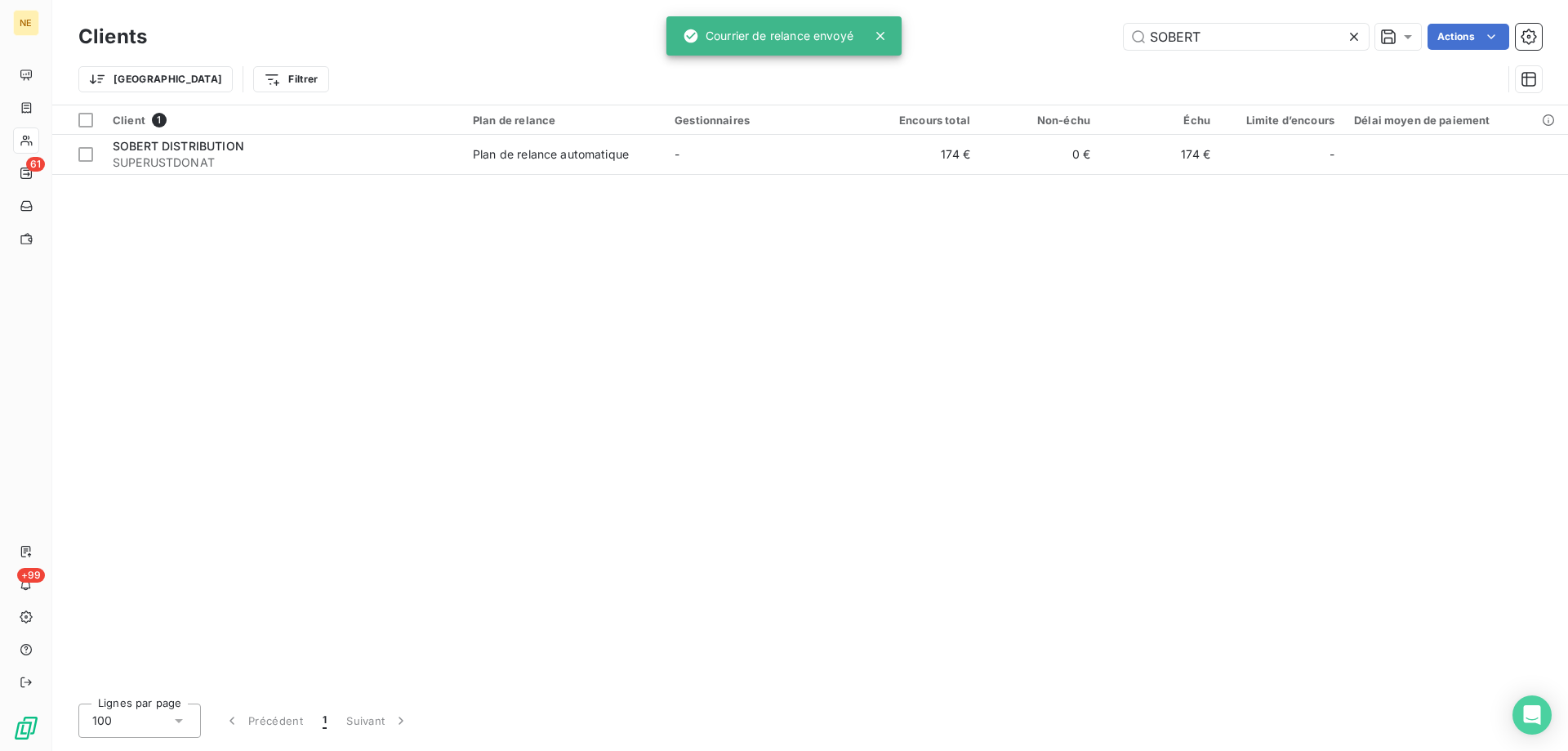
drag, startPoint x: 1207, startPoint y: 38, endPoint x: 1074, endPoint y: 33, distance: 133.1
click at [1074, 33] on div "SOBERT Actions" at bounding box center [854, 37] width 1376 height 26
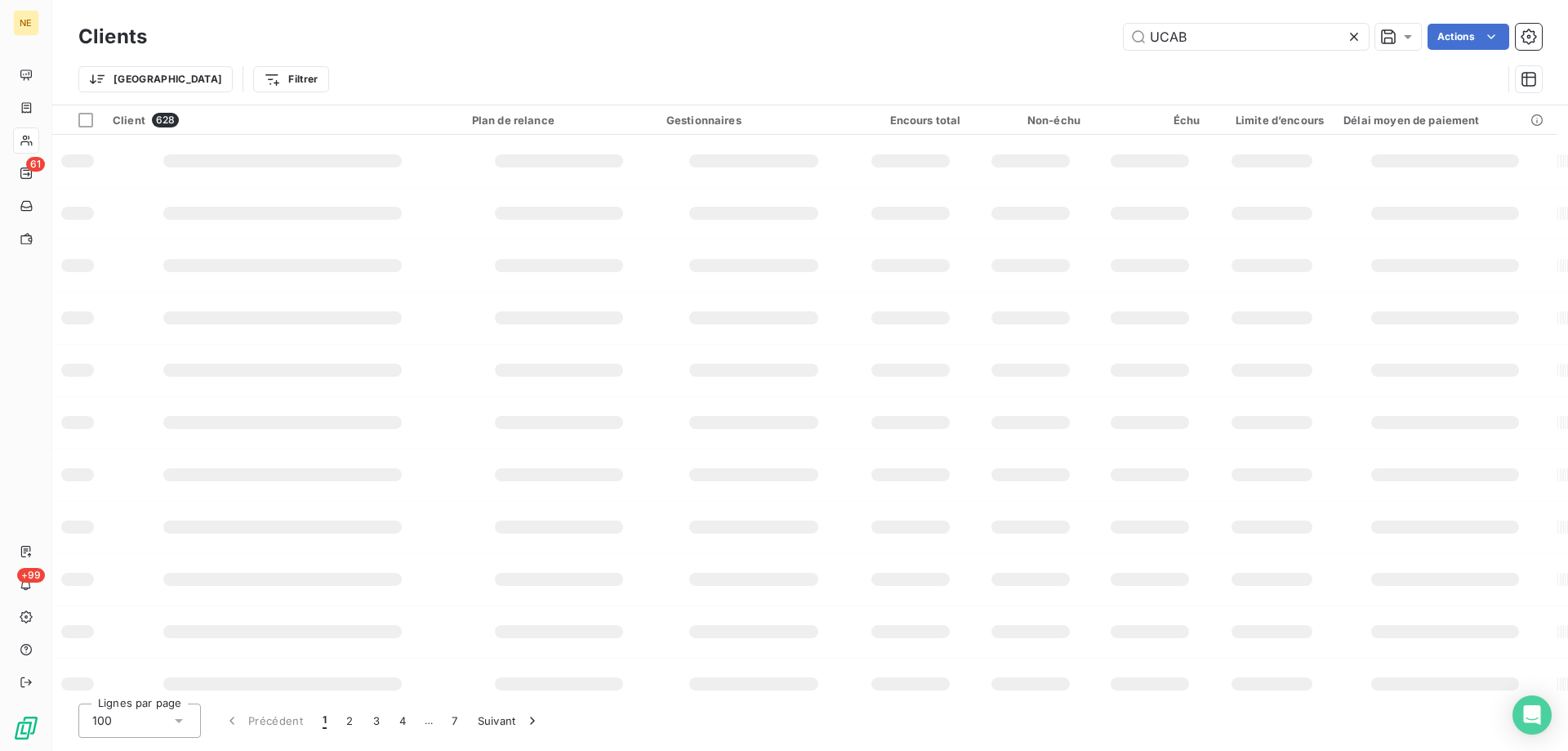
type input "UCAB"
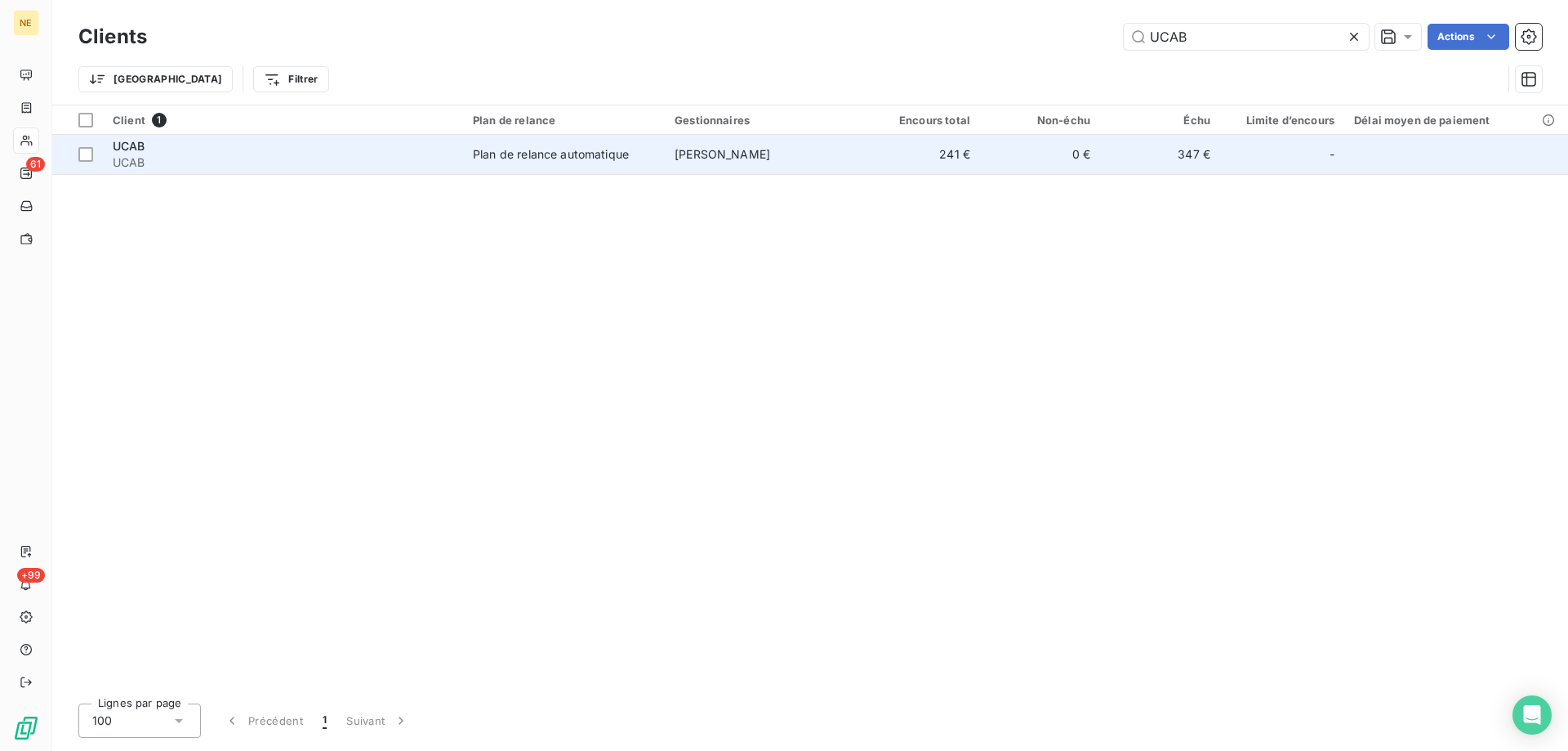
click at [809, 161] on td "Fanny ANDRE" at bounding box center [763, 155] width 196 height 39
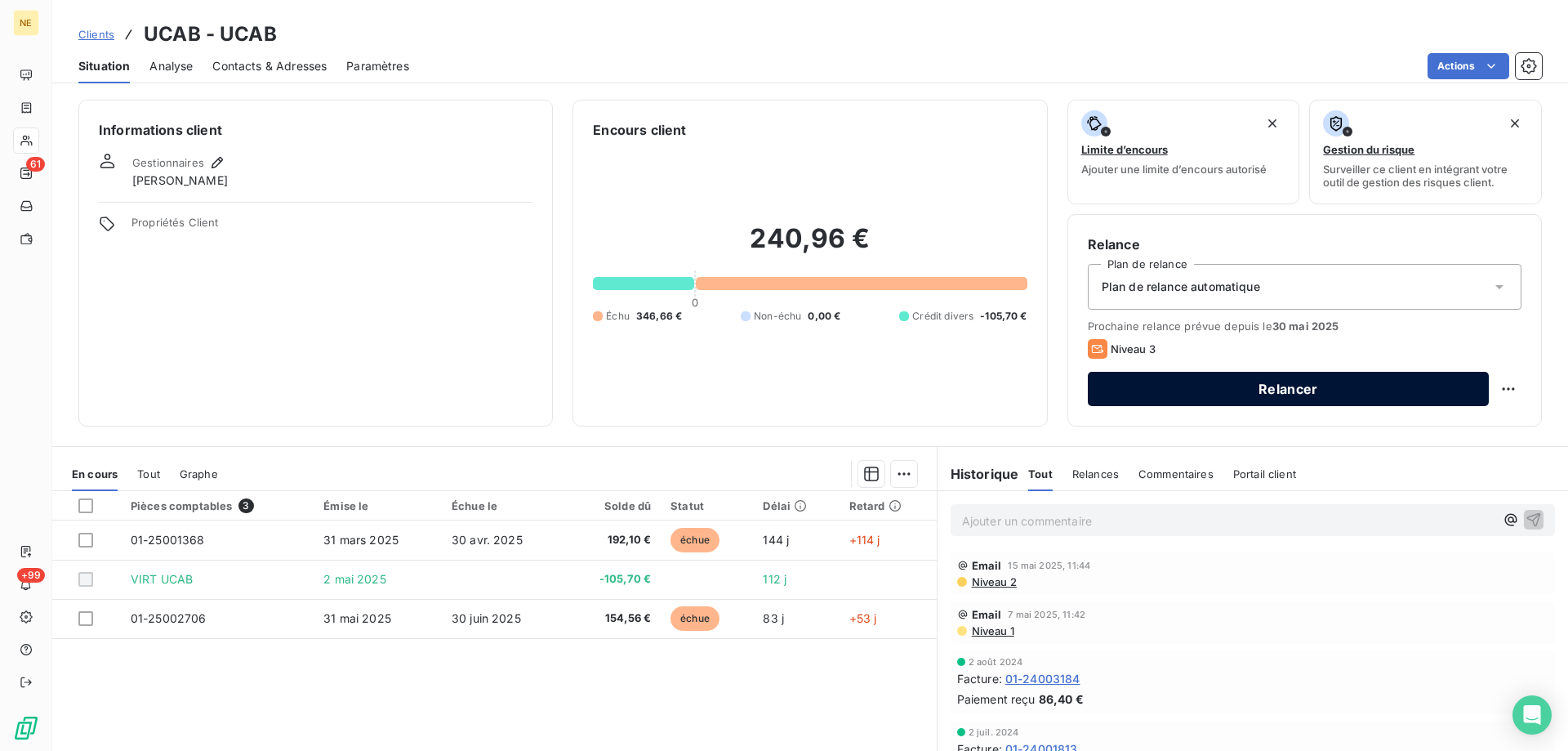
click at [1211, 378] on button "Relancer" at bounding box center [1289, 389] width 401 height 34
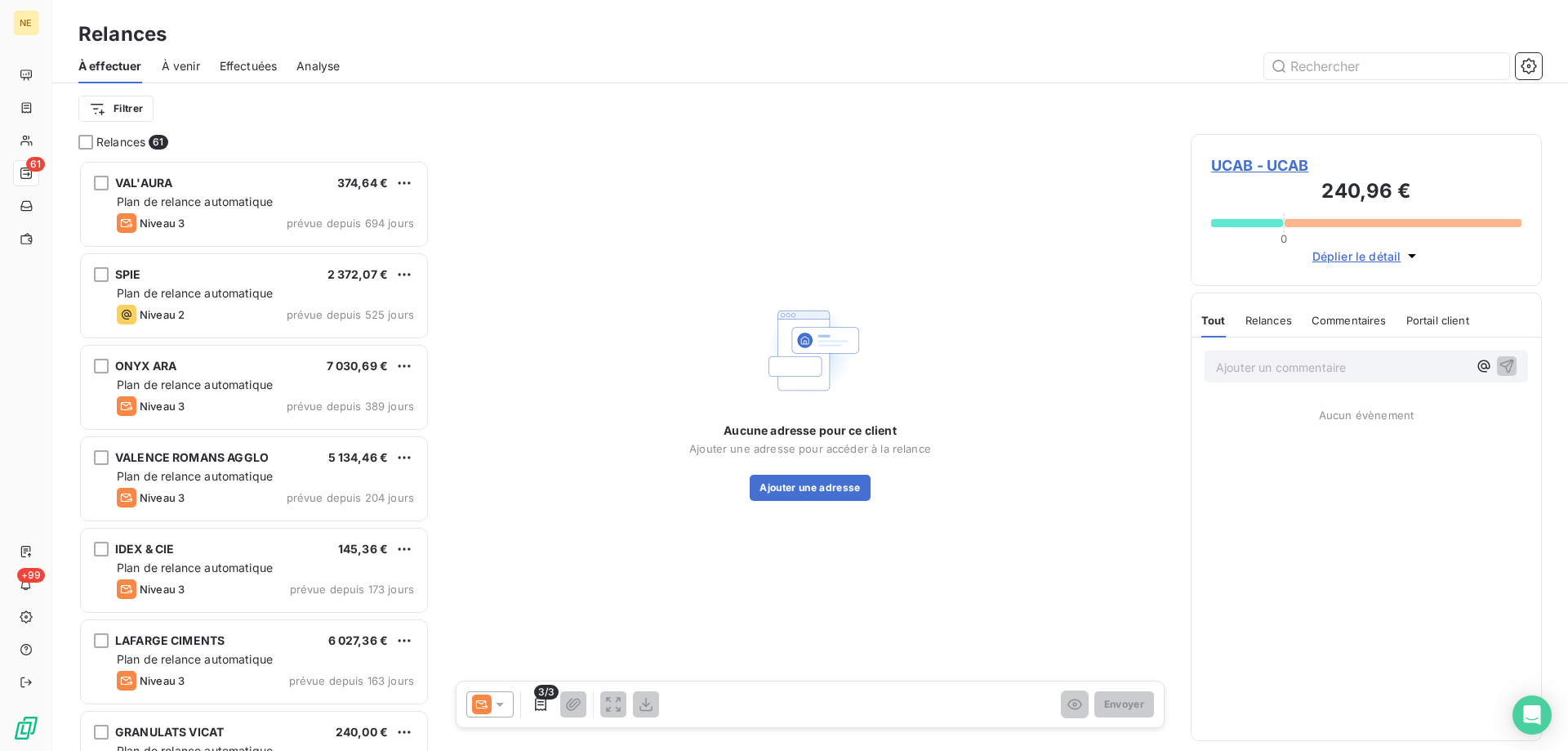
scroll to position [578, 339]
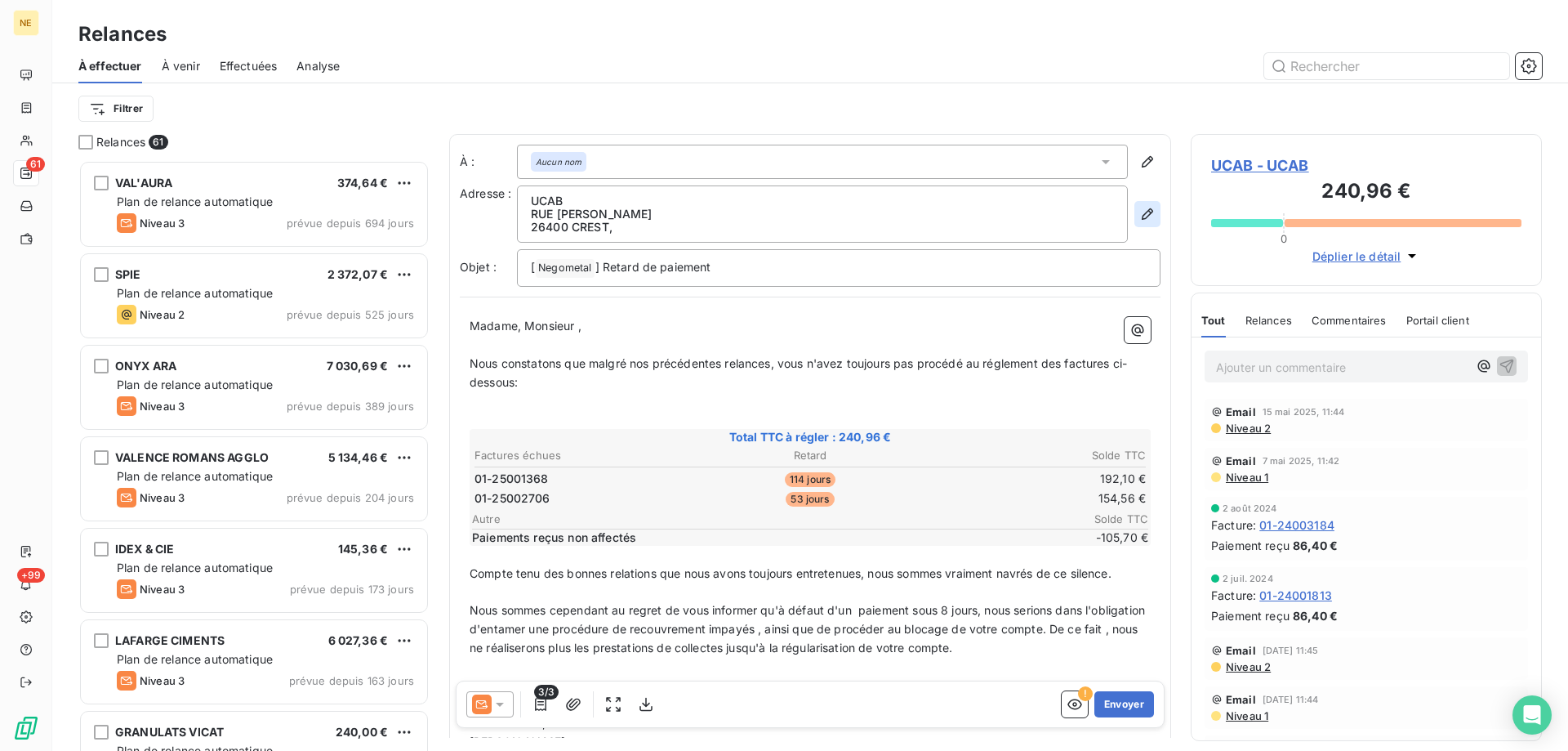
click at [1139, 217] on icon "button" at bounding box center [1147, 214] width 16 height 16
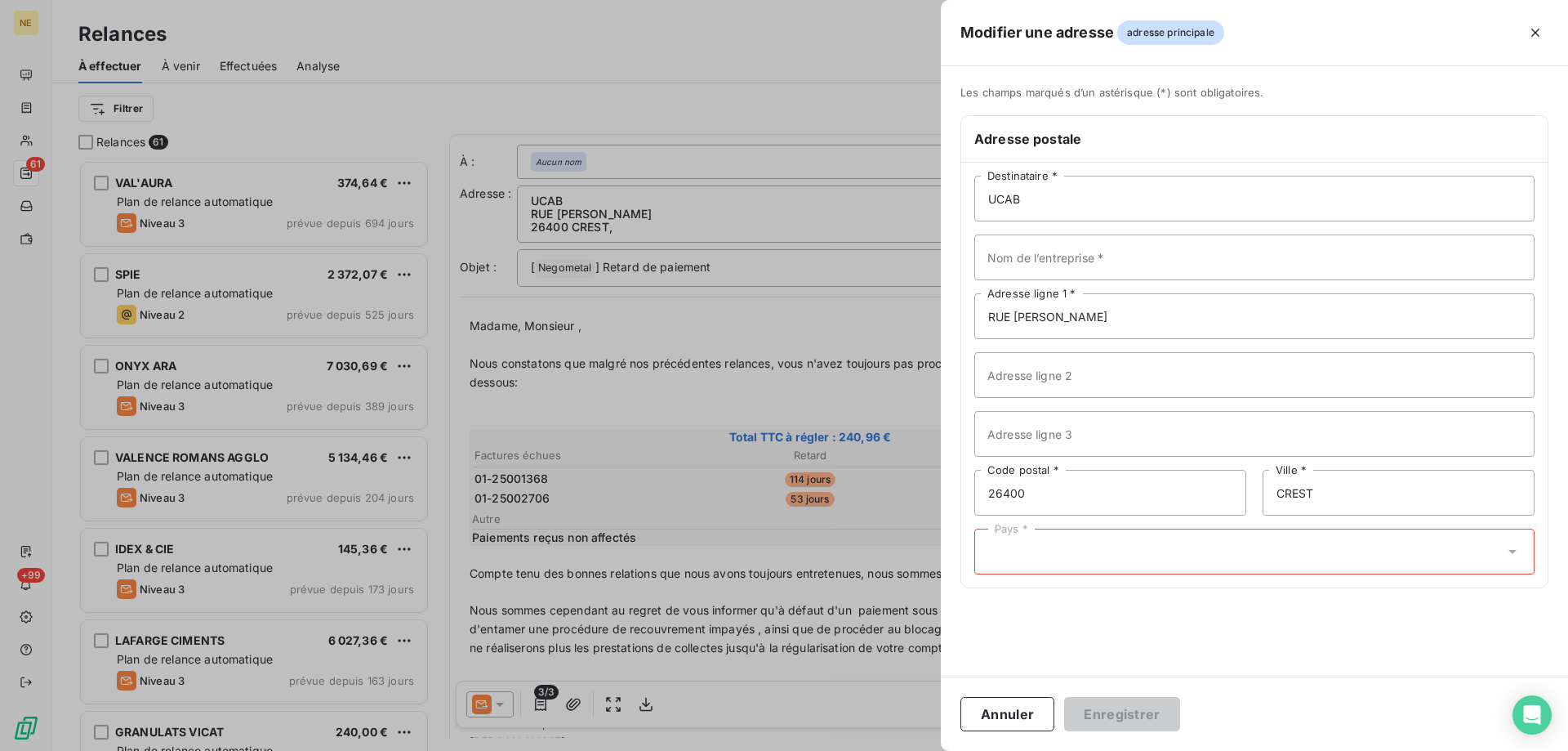
click at [1103, 572] on div "Pays *" at bounding box center [1255, 552] width 560 height 46
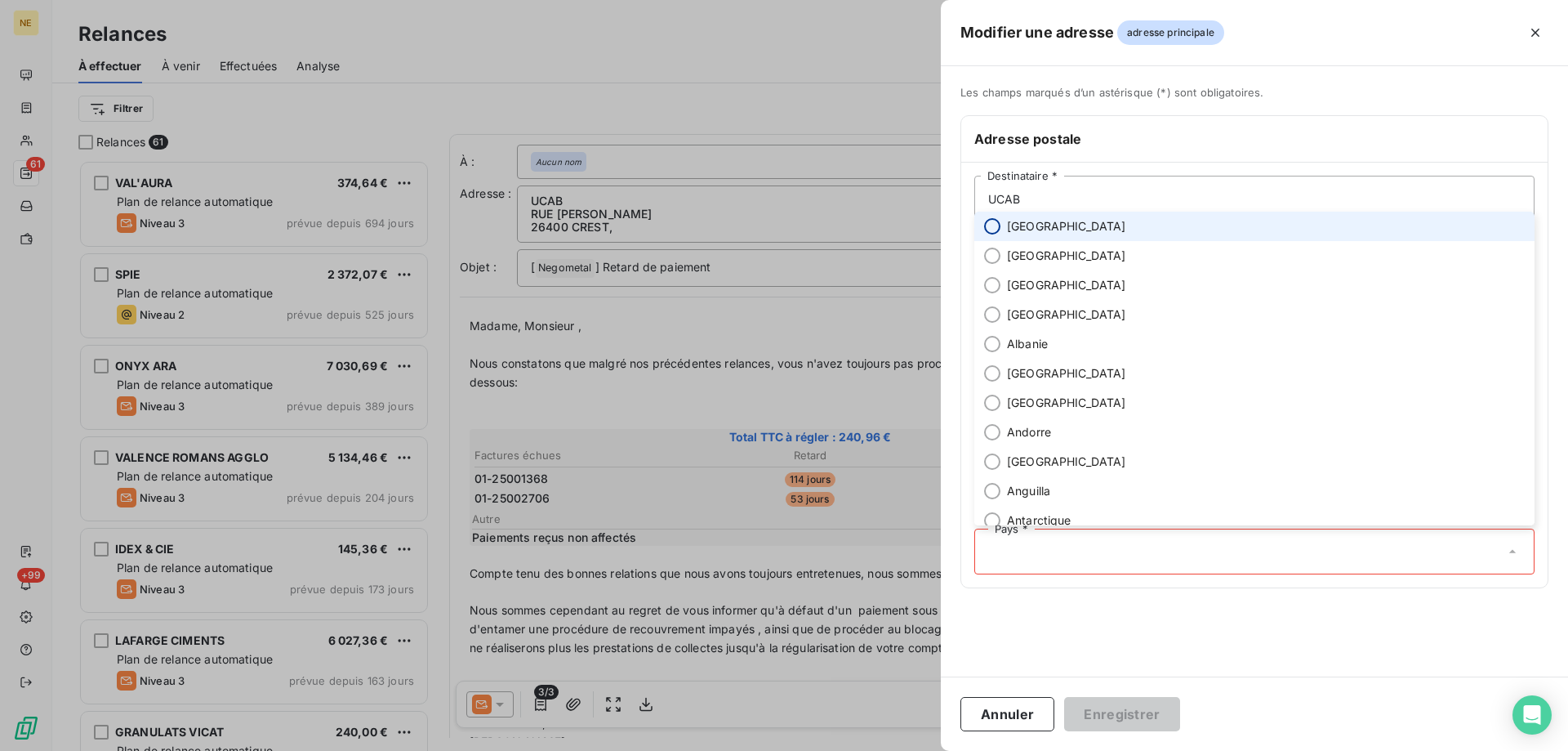
click at [992, 228] on input "radio" at bounding box center [992, 226] width 16 height 16
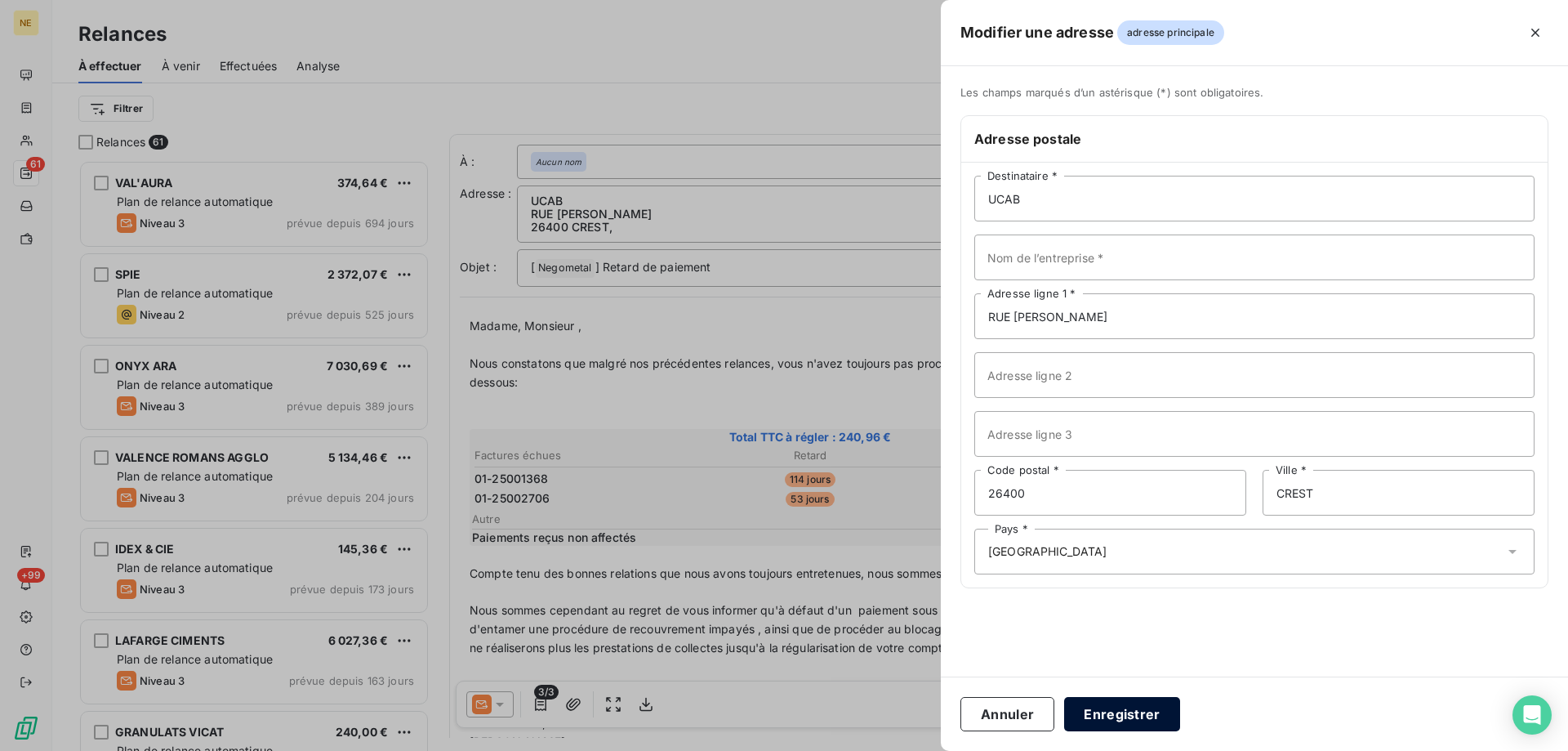
click at [1121, 709] on button "Enregistrer" at bounding box center [1122, 714] width 116 height 34
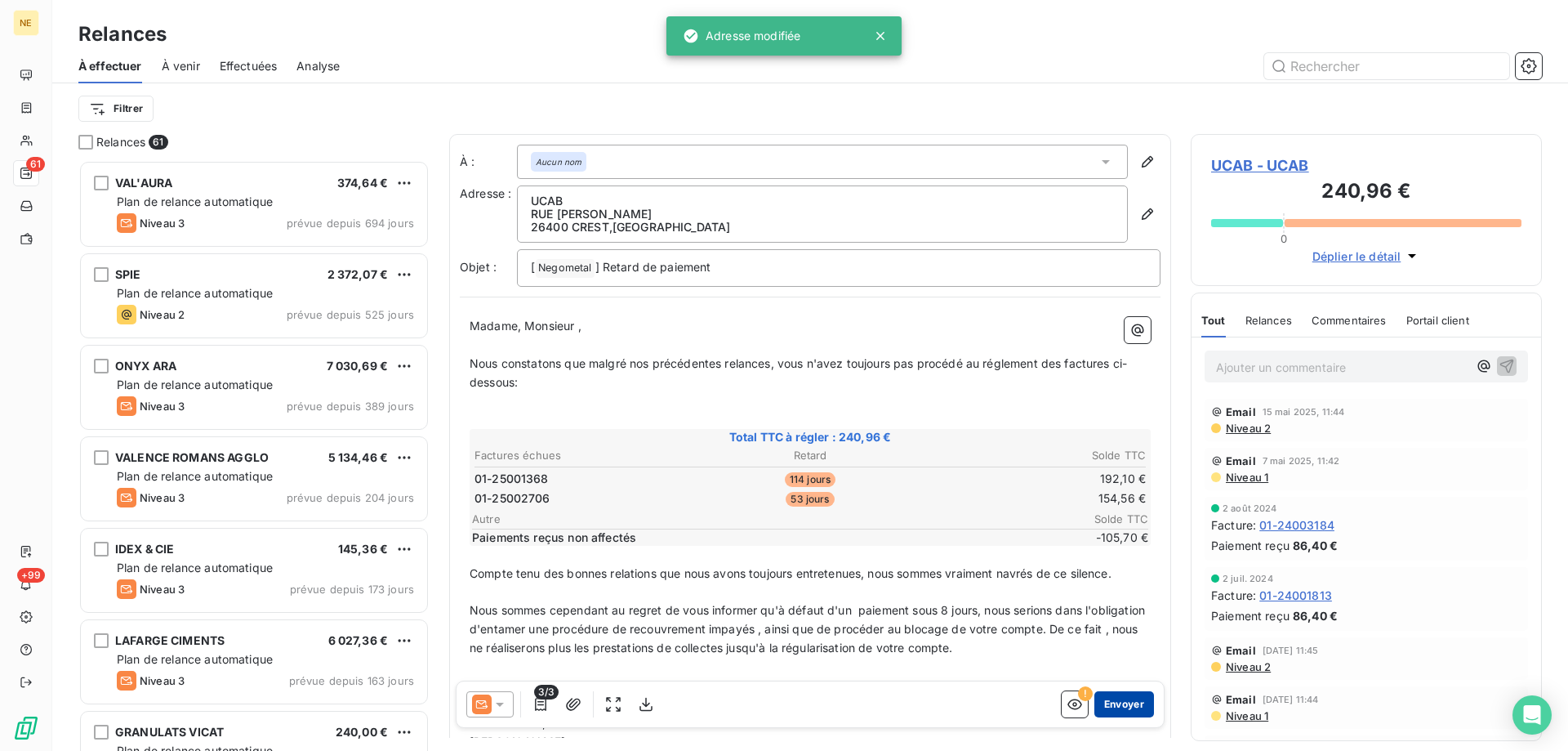
click at [1118, 699] on button "Envoyer" at bounding box center [1125, 704] width 60 height 26
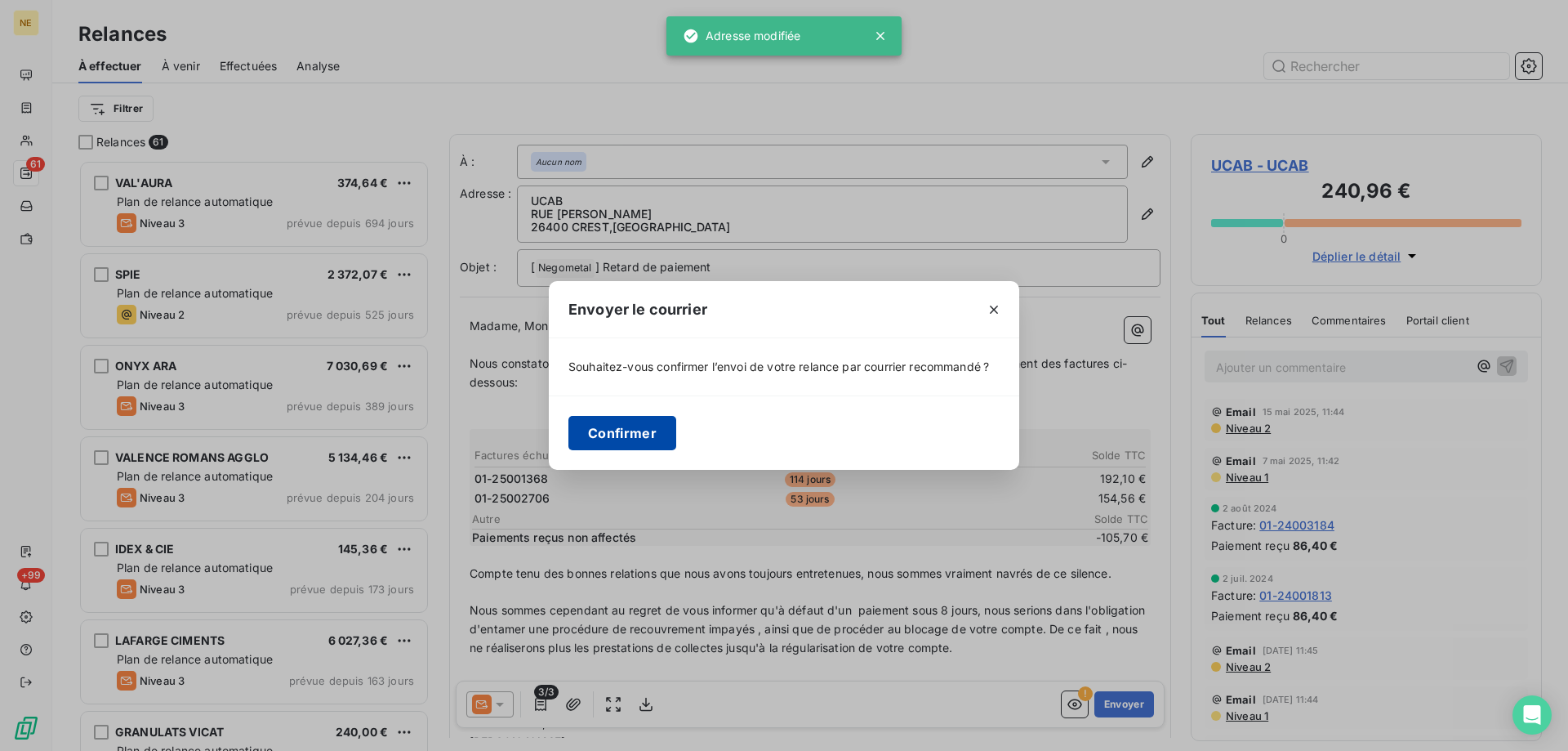
click at [598, 448] on button "Confirmer" at bounding box center [623, 433] width 108 height 34
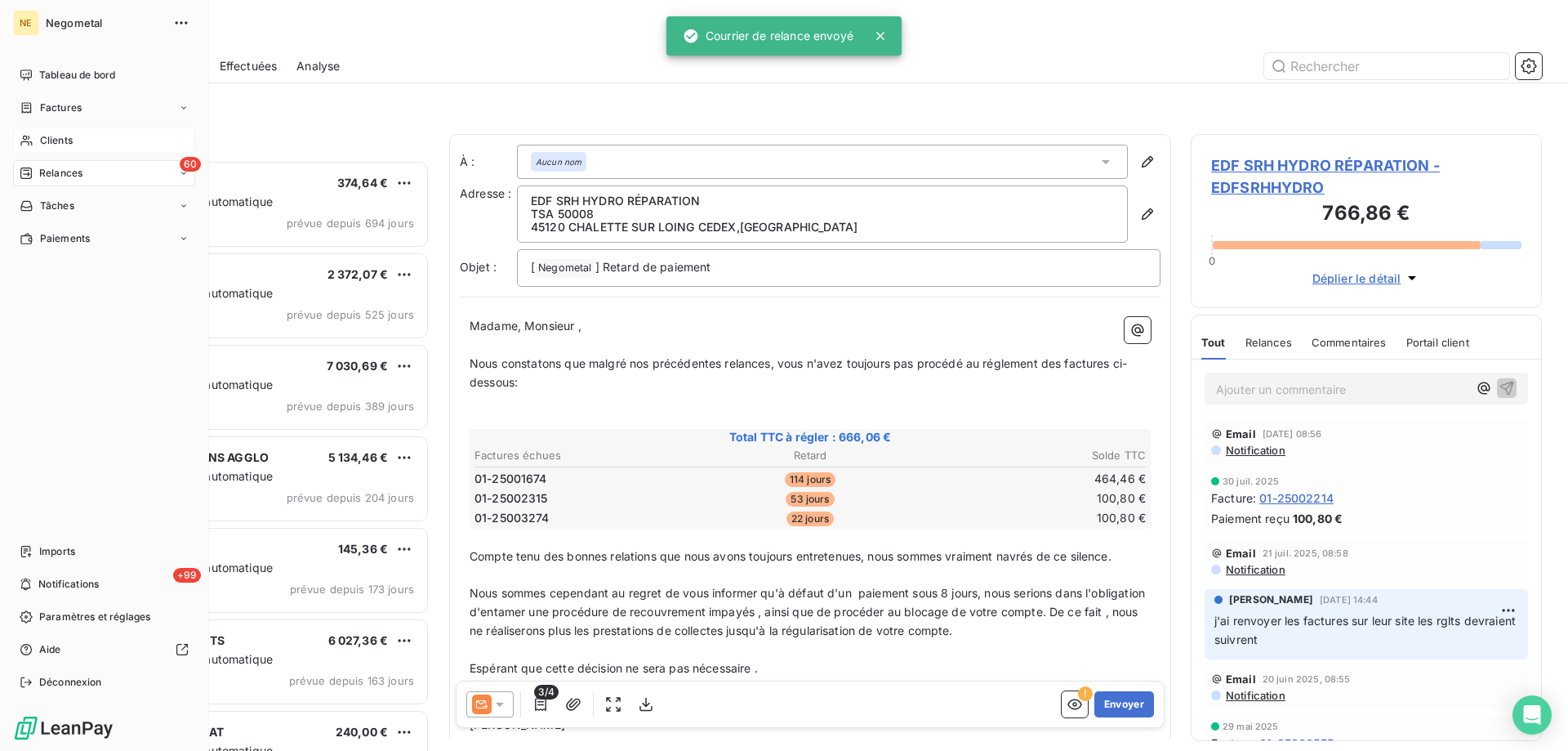
click at [46, 145] on span "Clients" at bounding box center [56, 140] width 32 height 15
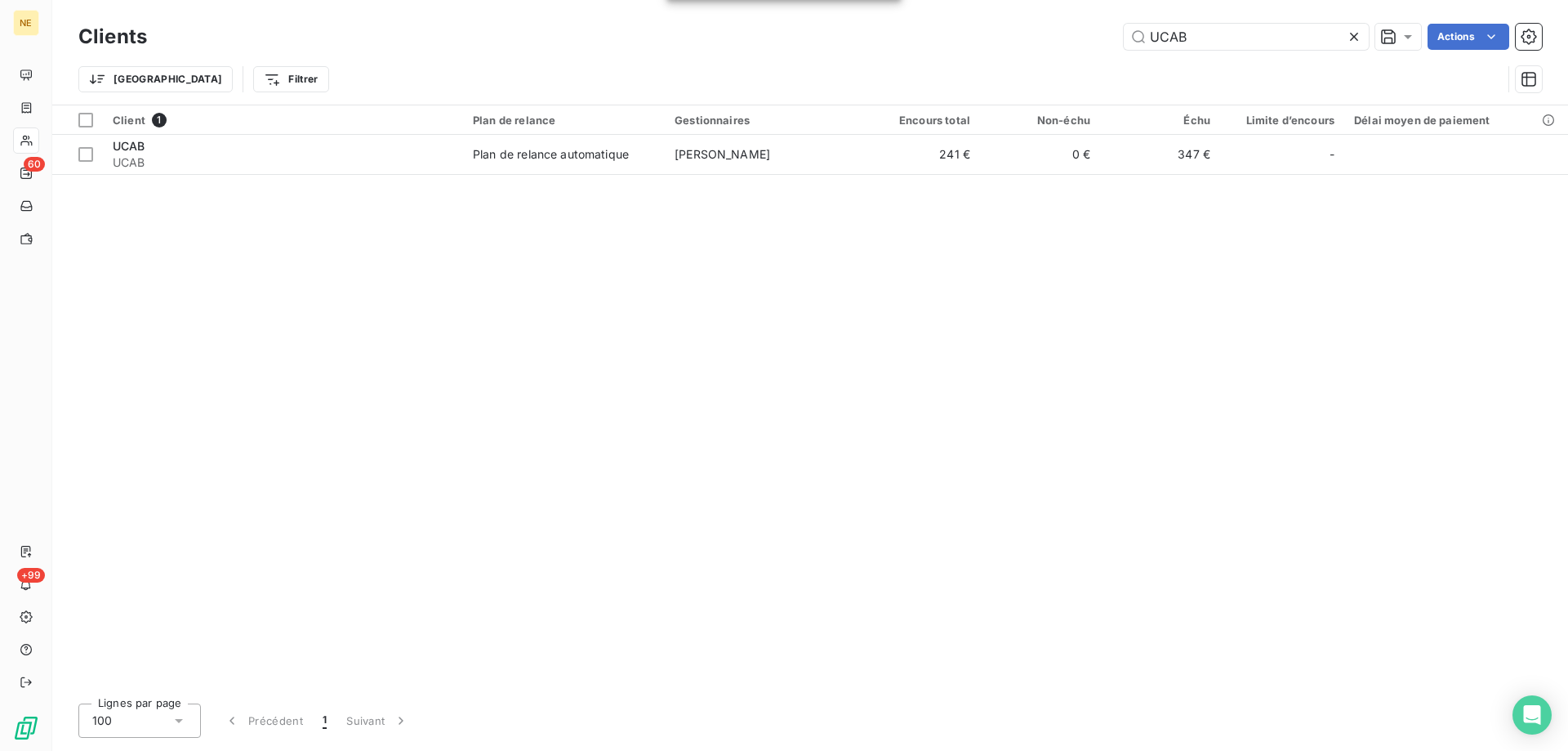
drag, startPoint x: 1203, startPoint y: 39, endPoint x: 1062, endPoint y: 42, distance: 141.0
click at [1062, 42] on div "UCAB Actions" at bounding box center [854, 37] width 1376 height 26
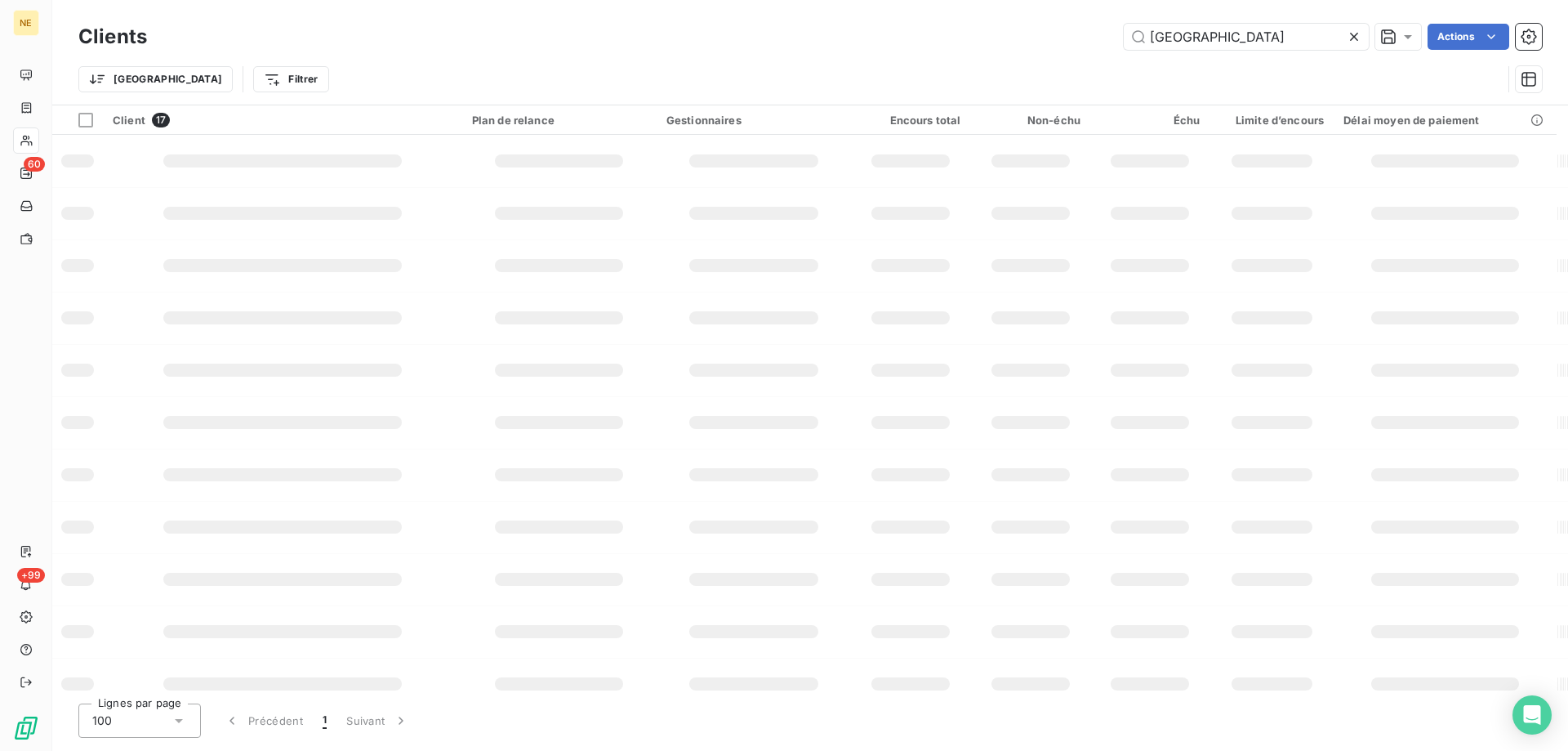
type input "VALENCE R"
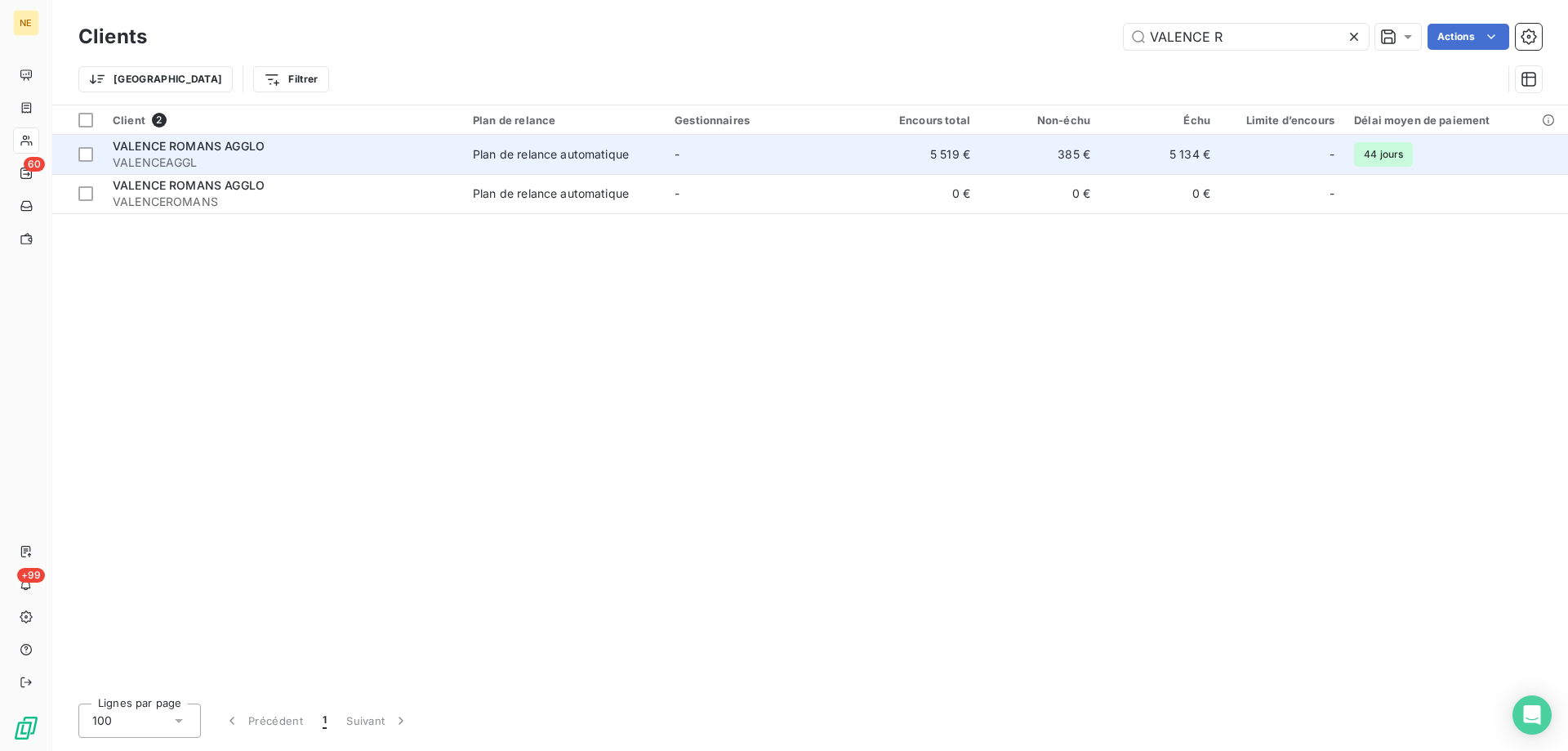
click at [302, 140] on div "VALENCE ROMANS AGGLO" at bounding box center [283, 146] width 341 height 16
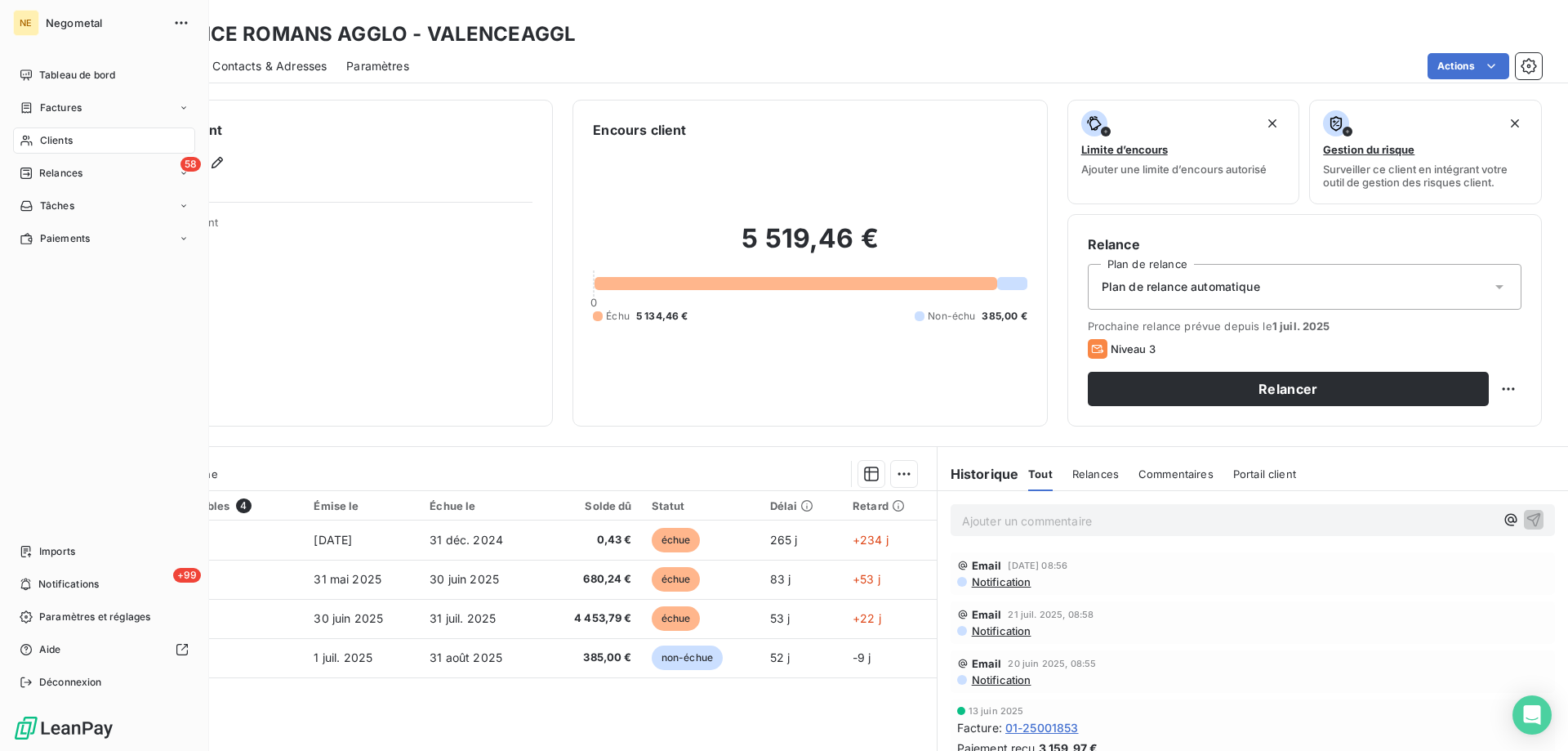
click at [40, 138] on span "Clients" at bounding box center [56, 140] width 32 height 15
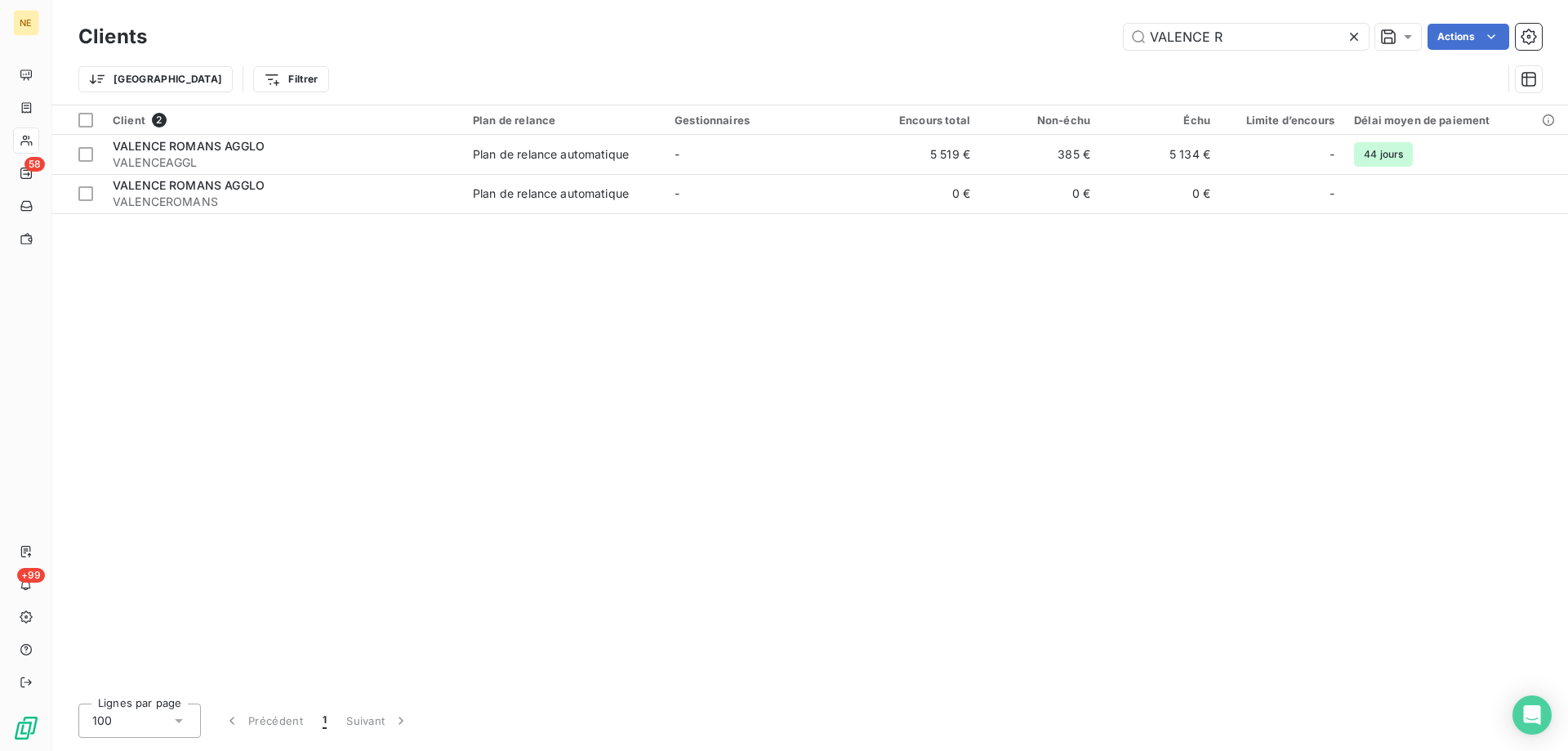
drag, startPoint x: 1191, startPoint y: 40, endPoint x: 1039, endPoint y: 49, distance: 152.3
click at [1039, 49] on div "VALENCE R Actions" at bounding box center [854, 37] width 1376 height 26
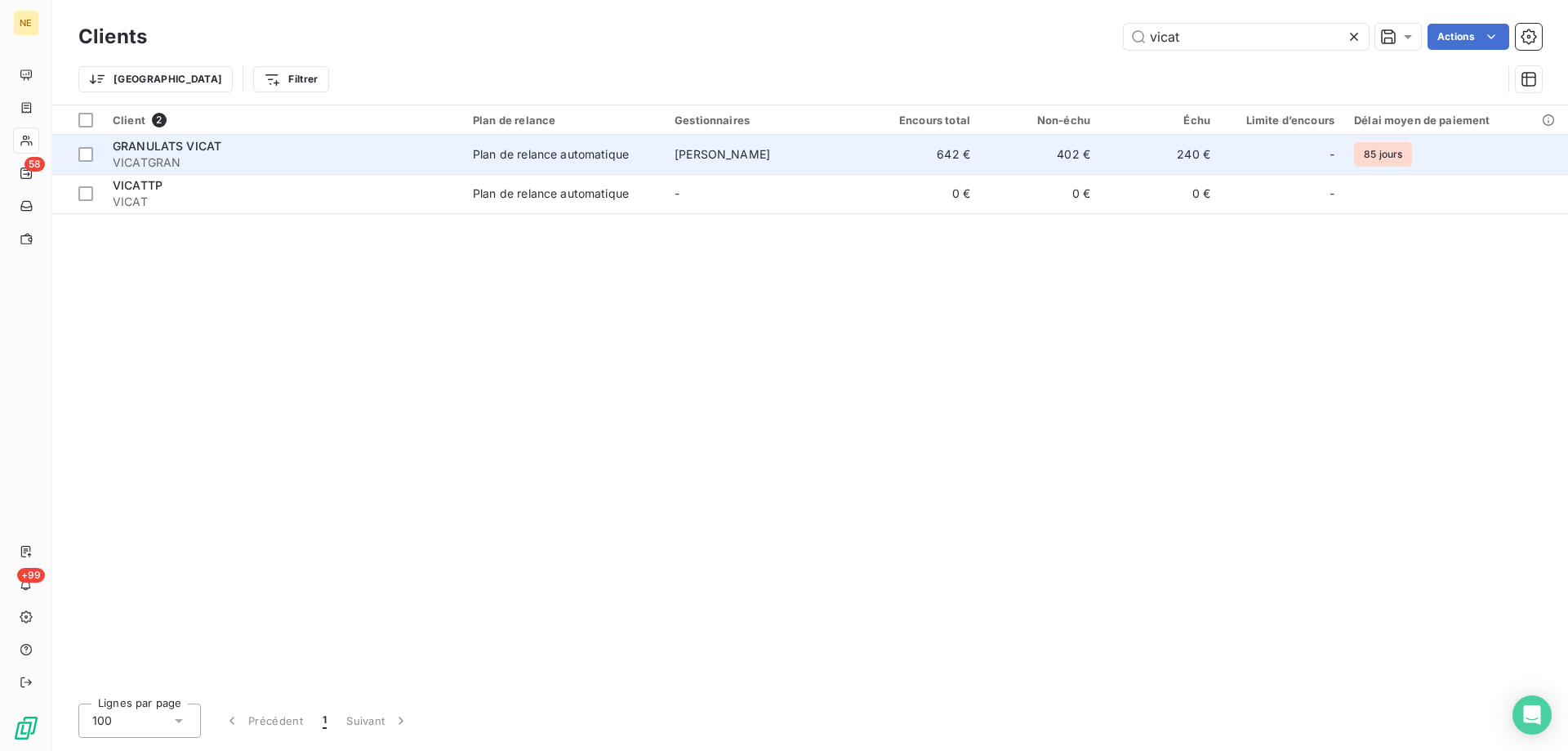
type input "vicat"
click at [522, 144] on td "Plan de relance automatique" at bounding box center [564, 155] width 202 height 39
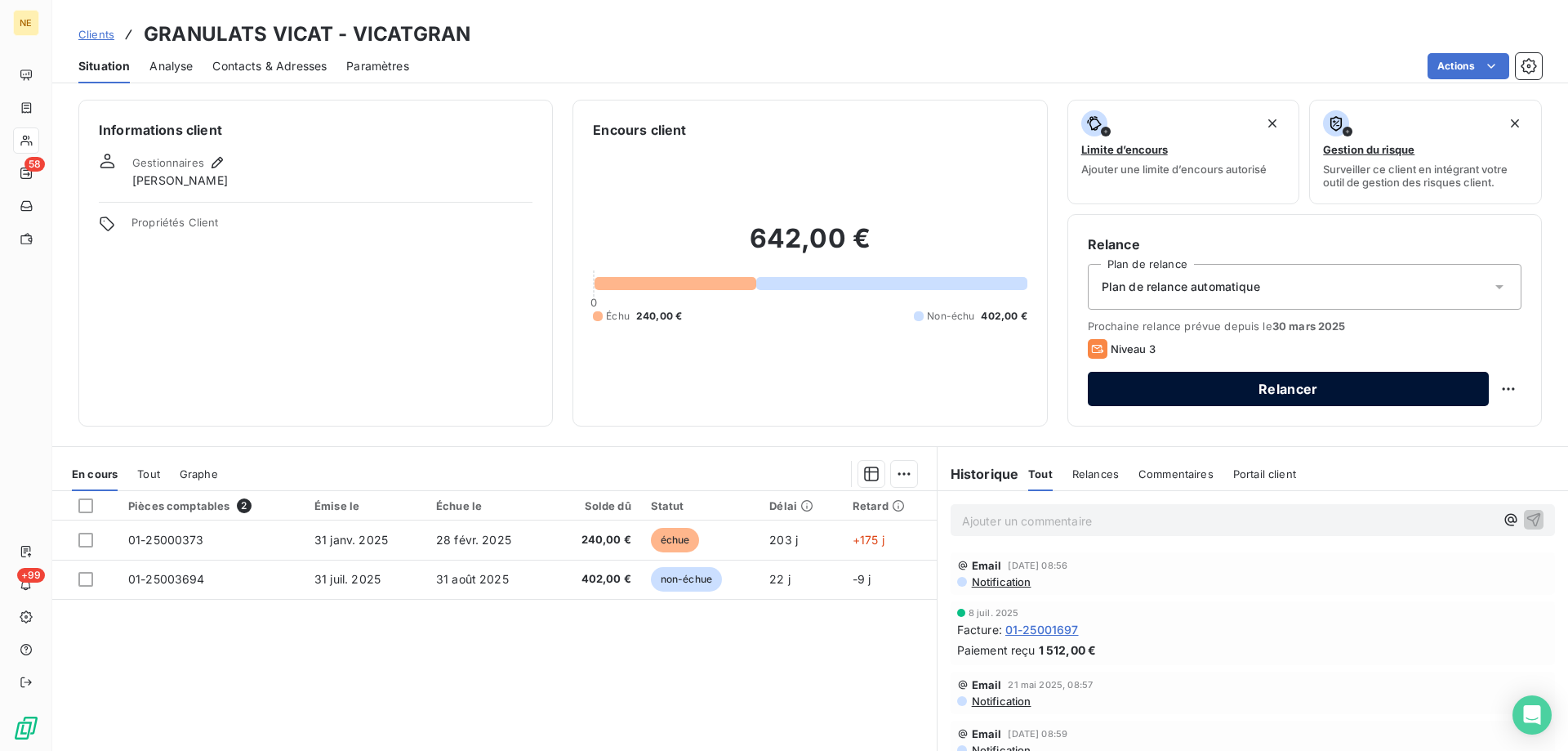
click at [1237, 391] on button "Relancer" at bounding box center [1289, 389] width 401 height 34
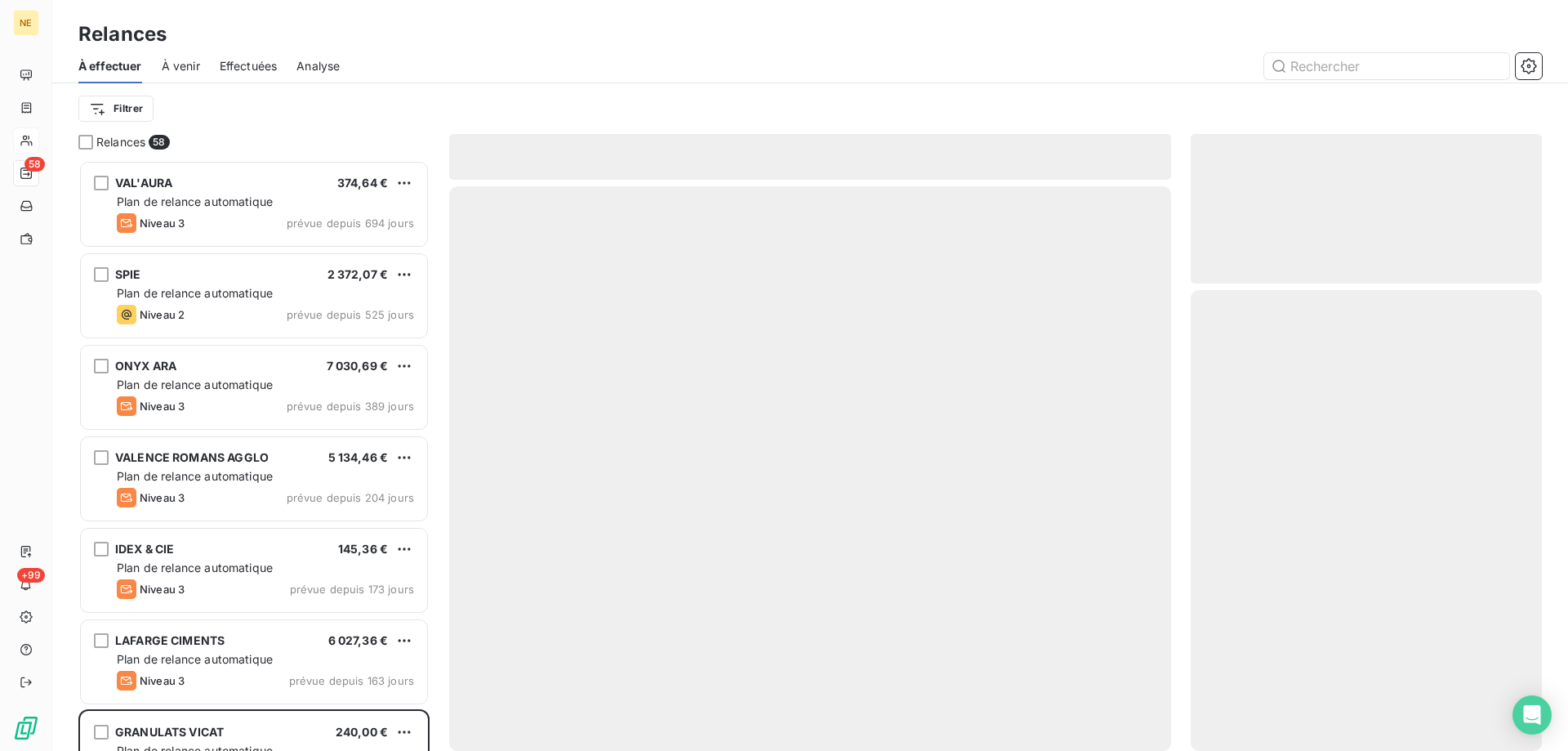
scroll to position [578, 339]
